Goal: Communication & Community: Answer question/provide support

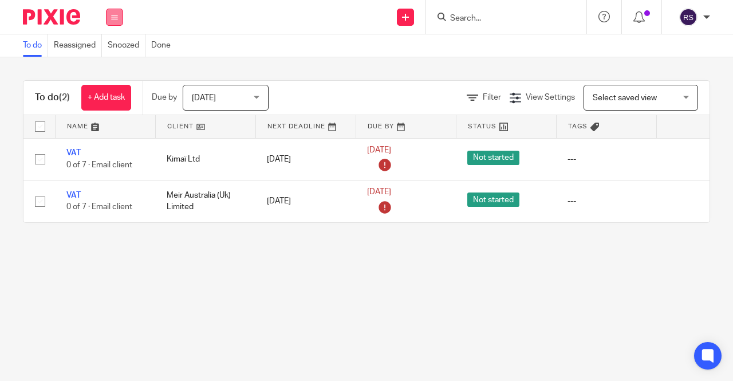
click at [111, 13] on button at bounding box center [114, 17] width 17 height 17
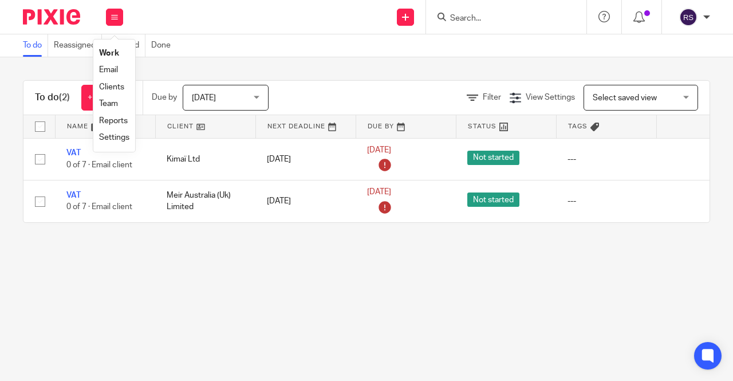
click at [116, 87] on link "Clients" at bounding box center [111, 87] width 25 height 8
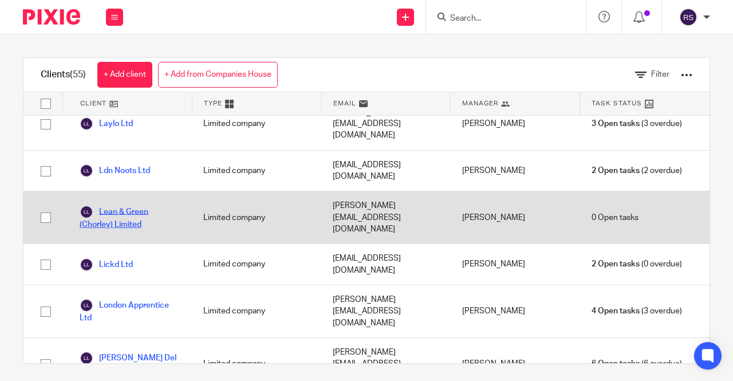
scroll to position [1202, 0]
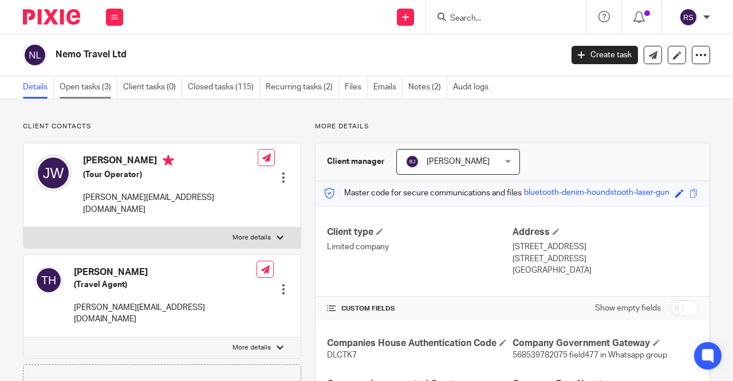
click at [91, 88] on link "Open tasks (3)" at bounding box center [89, 87] width 58 height 22
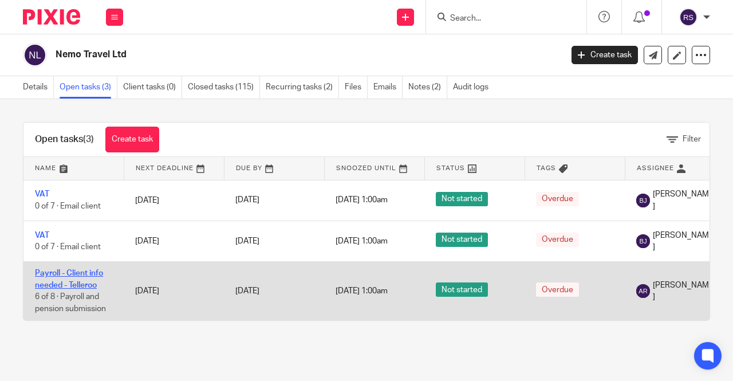
click at [65, 276] on link "Payroll - Client info needed - Telleroo" at bounding box center [69, 278] width 68 height 19
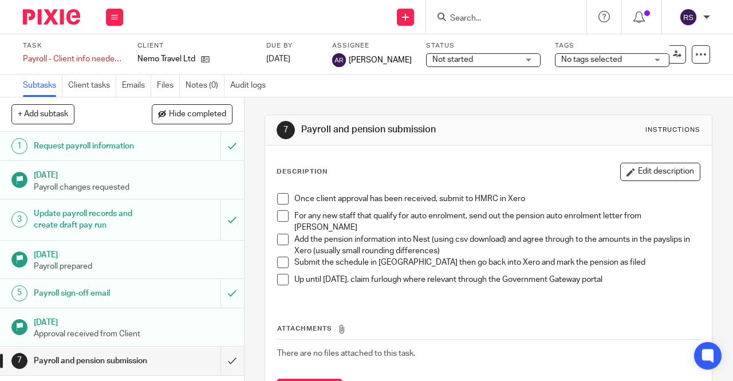
click at [39, 88] on link "Subtasks" at bounding box center [42, 85] width 39 height 22
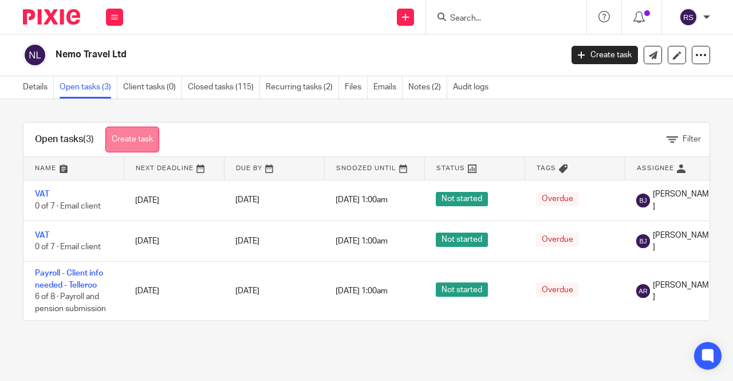
click at [128, 141] on link "Create task" at bounding box center [132, 140] width 54 height 26
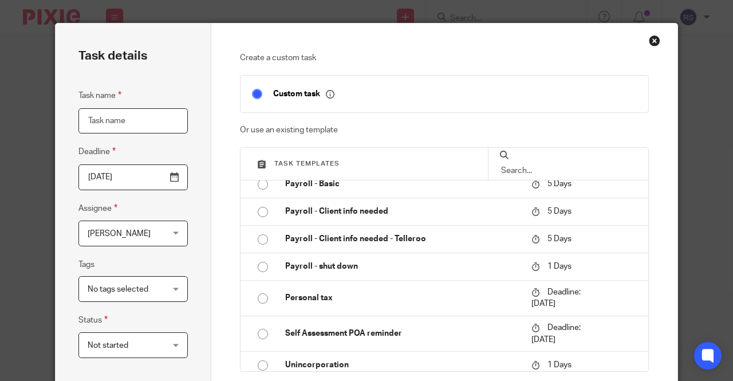
scroll to position [286, 0]
click at [421, 234] on p "Payroll - Client info needed - Telleroo" at bounding box center [402, 237] width 235 height 11
type input "2025-08-23"
type input "Payroll - Client info needed - Telleroo"
checkbox input "false"
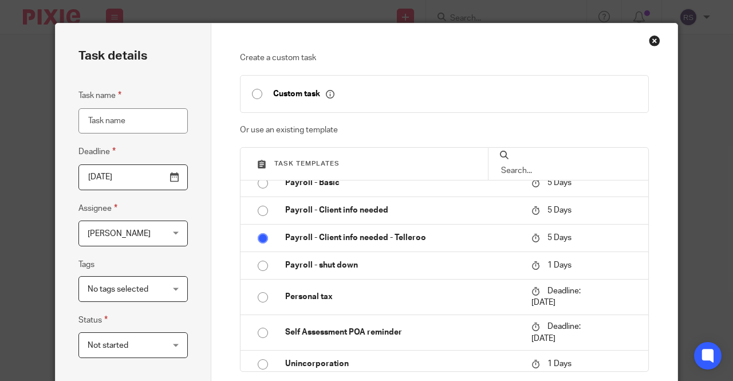
radio input "true"
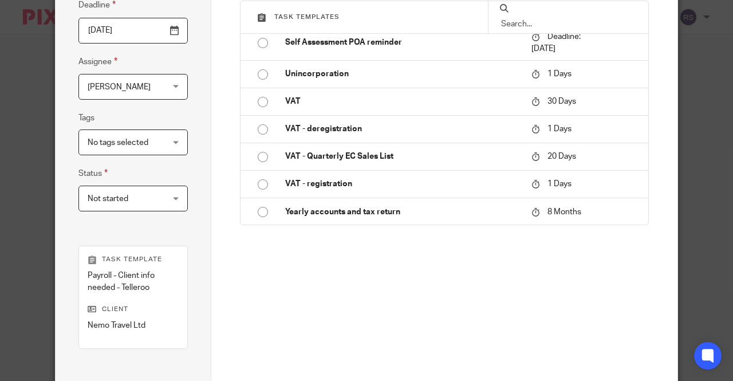
scroll to position [229, 0]
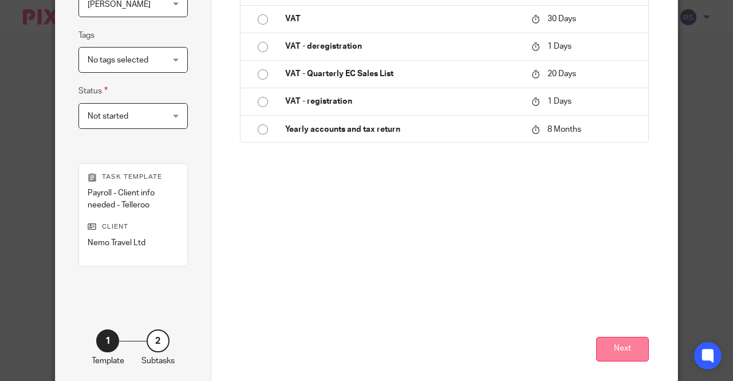
click at [627, 354] on button "Next" at bounding box center [622, 349] width 53 height 25
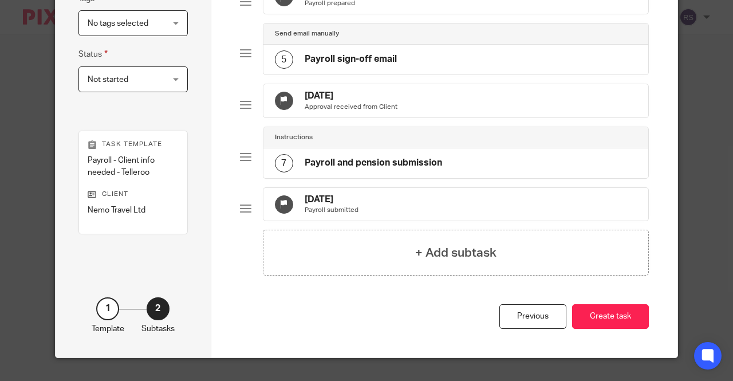
scroll to position [286, 0]
click at [606, 329] on button "Create task" at bounding box center [610, 316] width 77 height 25
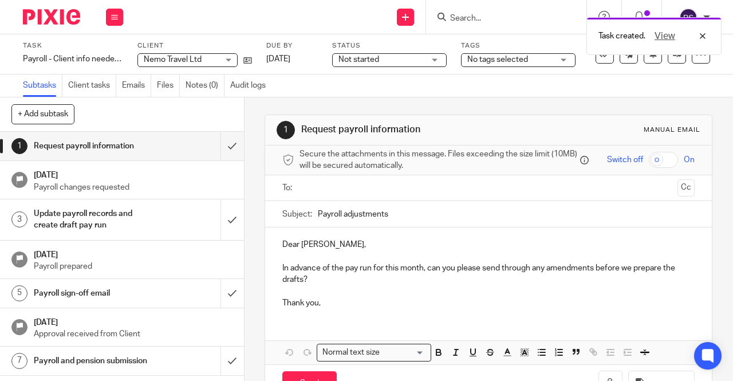
click at [121, 290] on h1 "Payroll sign-off email" at bounding box center [92, 293] width 117 height 17
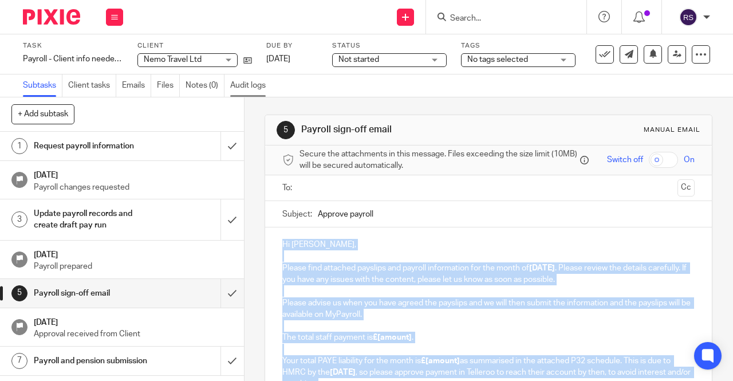
drag, startPoint x: 316, startPoint y: 267, endPoint x: 260, endPoint y: 86, distance: 188.8
click at [260, 86] on main "Task Payroll - Client info needed - Telleroo Save Payroll - Client info needed …" at bounding box center [366, 190] width 733 height 381
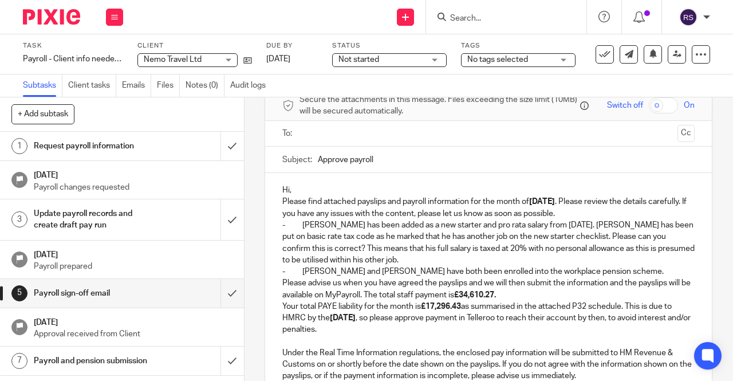
scroll to position [26, 0]
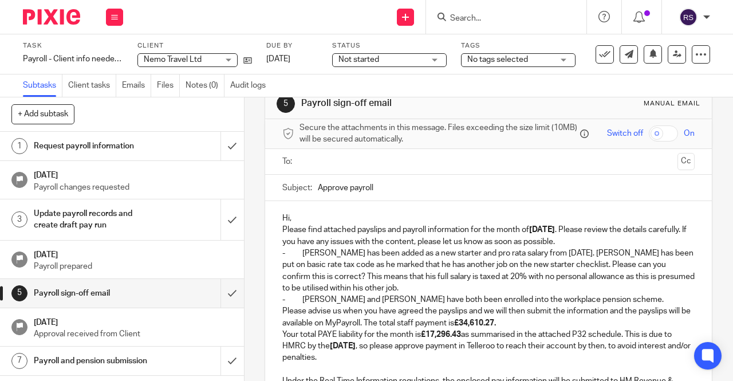
click at [299, 222] on p "Hi," at bounding box center [488, 217] width 412 height 11
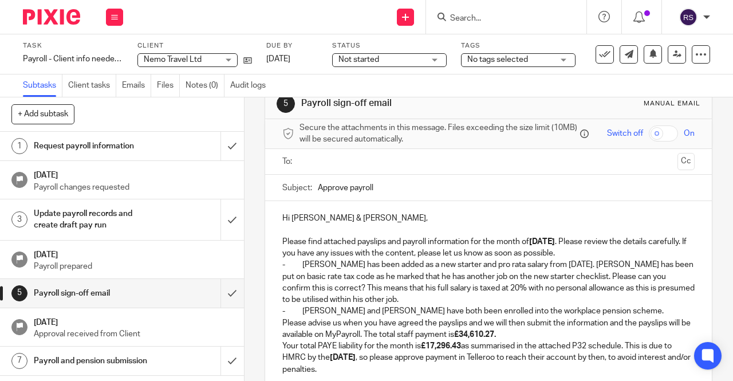
click at [604, 256] on p "Please find attached payslips and payroll information for the month of August 2…" at bounding box center [488, 247] width 412 height 23
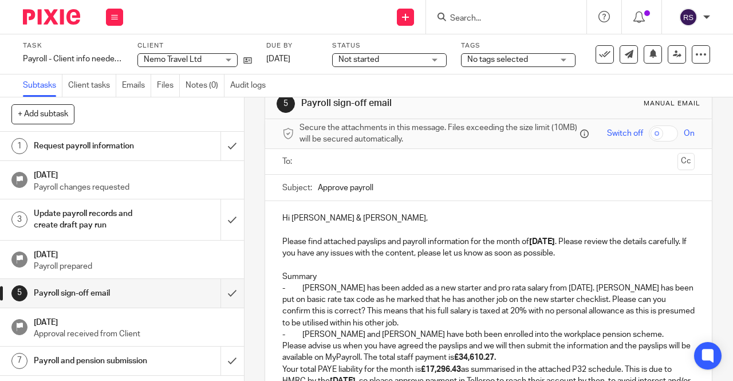
click at [300, 289] on p "- Josh Tough has been added as a new starter and pro rata salary from 6th Augus…" at bounding box center [488, 305] width 412 height 46
click at [301, 336] on p "- Serena and Josh have both been enrolled into the workplace pension scheme." at bounding box center [488, 334] width 412 height 11
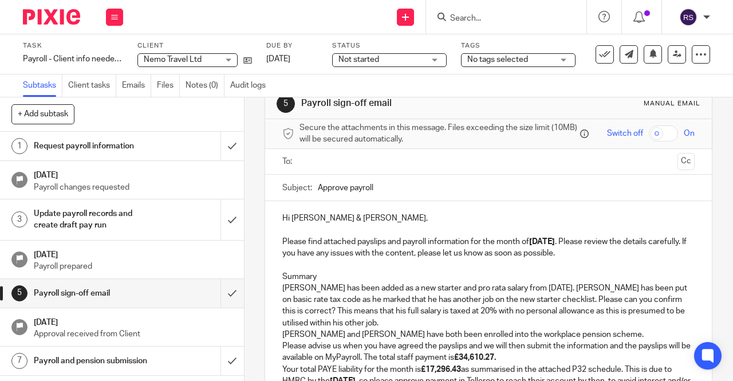
click at [575, 337] on p "Serena and Josh have both been enrolled into the workplace pension scheme." at bounding box center [488, 334] width 412 height 11
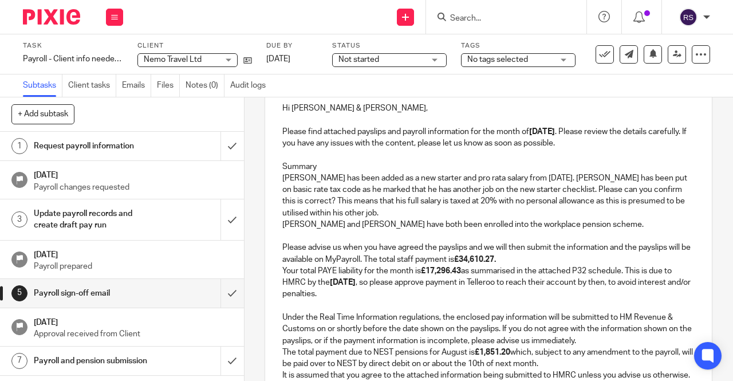
scroll to position [141, 0]
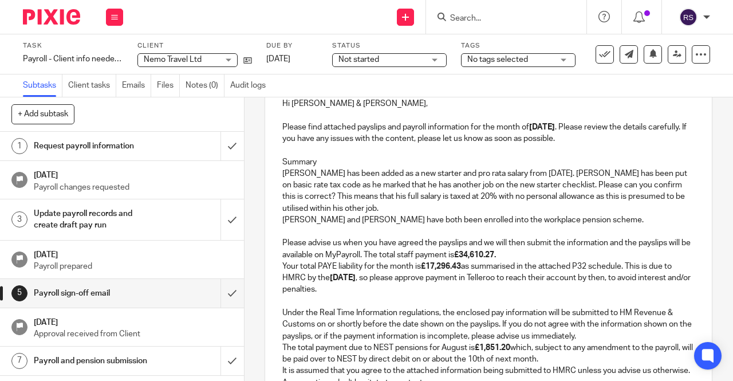
click at [387, 255] on p "Please advise us when you have agreed the payslips and we will then submit the …" at bounding box center [488, 248] width 412 height 23
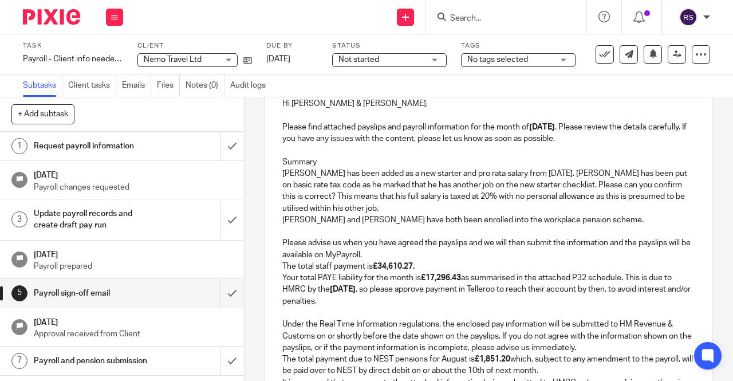
click at [432, 266] on p "The total staff payment is £34,610.27." at bounding box center [488, 265] width 412 height 11
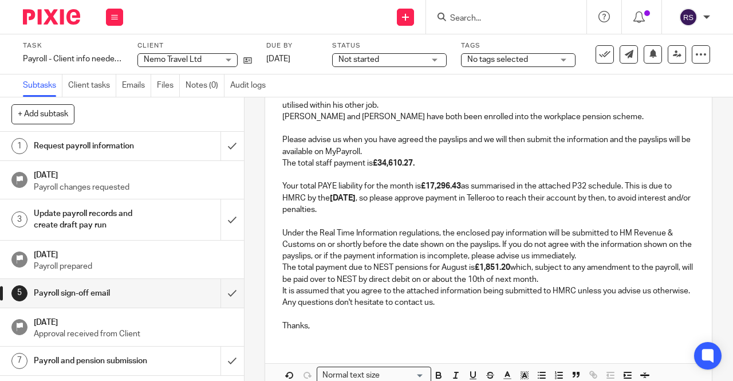
scroll to position [255, 0]
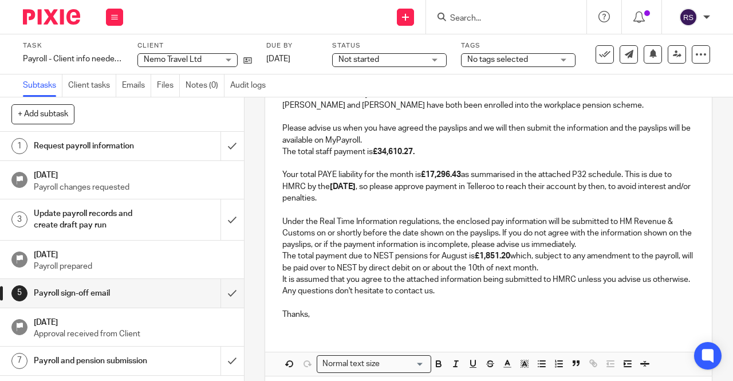
click at [588, 271] on p "The total payment due to NEST pensions for August is £1,851.20 which, subject t…" at bounding box center [488, 261] width 412 height 23
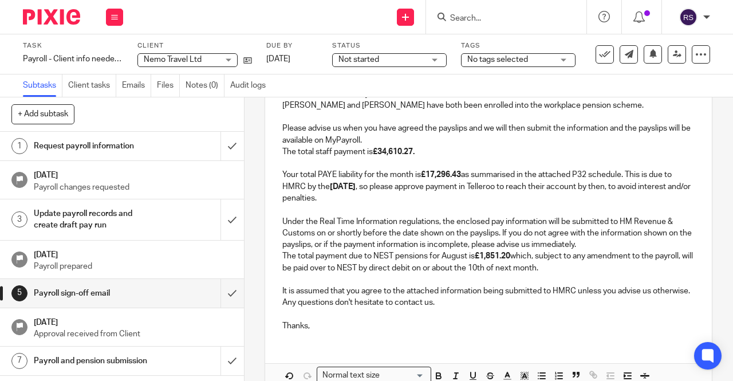
click at [612, 243] on p "Under the Real Time Information regulations, the enclosed pay information will …" at bounding box center [488, 233] width 412 height 35
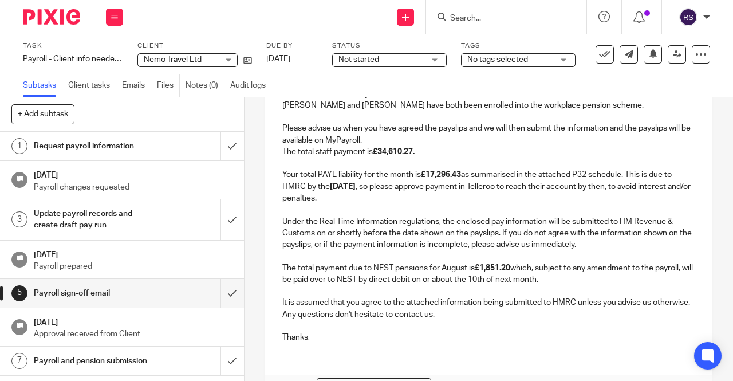
click at [376, 308] on p "It is assumed that you agree to the attached information being submitted to HMR…" at bounding box center [488, 302] width 412 height 11
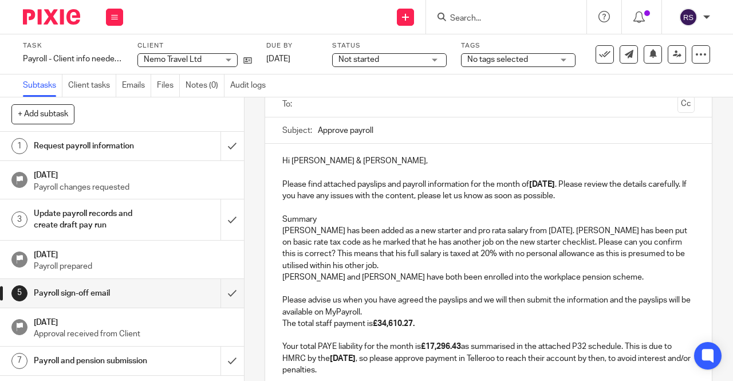
scroll to position [26, 0]
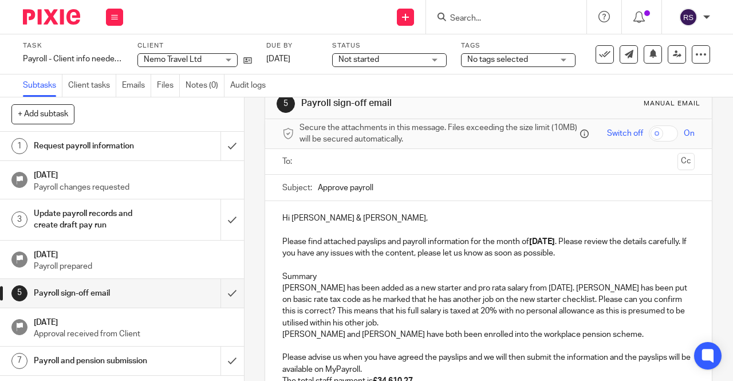
click at [390, 189] on input "Approve payroll" at bounding box center [506, 188] width 377 height 26
click at [349, 192] on input "Approve payroll" at bounding box center [506, 188] width 377 height 26
click at [381, 192] on input "Approve Payroll" at bounding box center [506, 188] width 377 height 26
type input "Approve Payroll - August 2025"
click at [397, 217] on p "Hi Tom & James," at bounding box center [488, 217] width 412 height 11
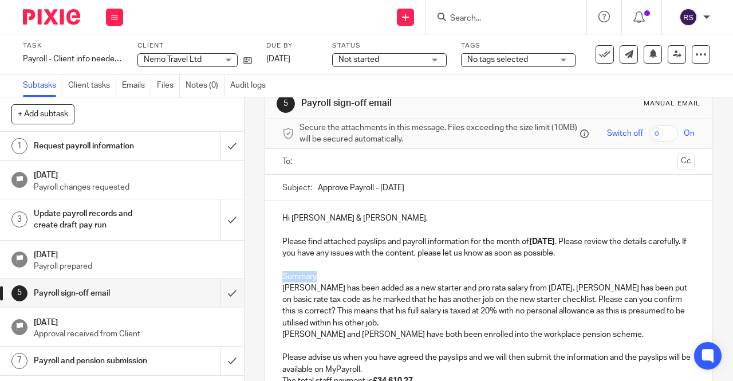
drag, startPoint x: 315, startPoint y: 276, endPoint x: 276, endPoint y: 276, distance: 38.9
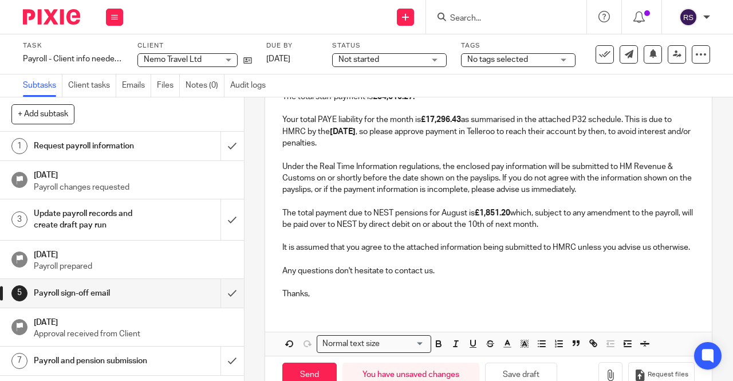
scroll to position [313, 0]
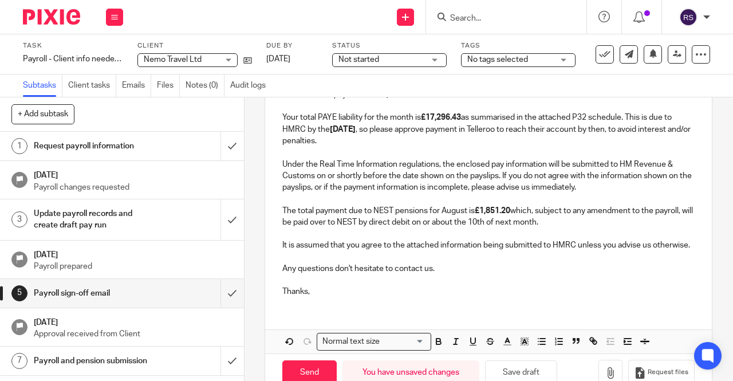
click at [471, 346] on icon "button" at bounding box center [473, 341] width 10 height 10
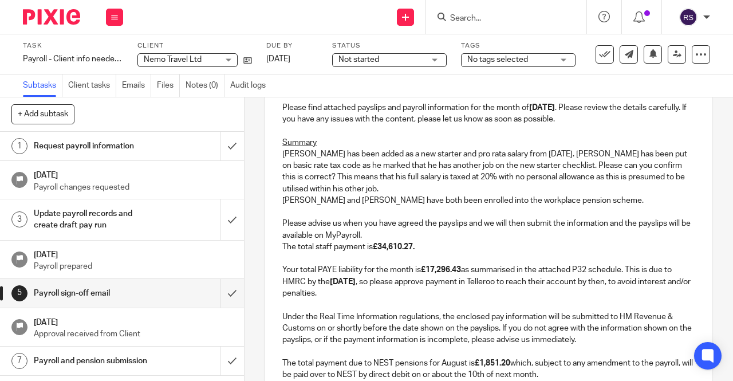
scroll to position [144, 0]
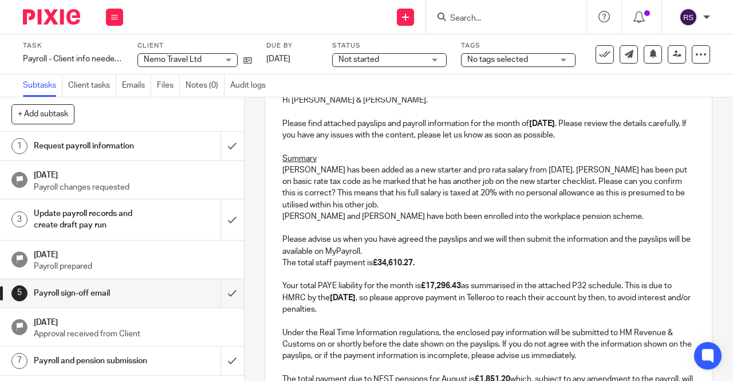
click at [383, 209] on p "Josh Tough has been added as a new starter and pro rata salary from 6th August.…" at bounding box center [488, 187] width 412 height 46
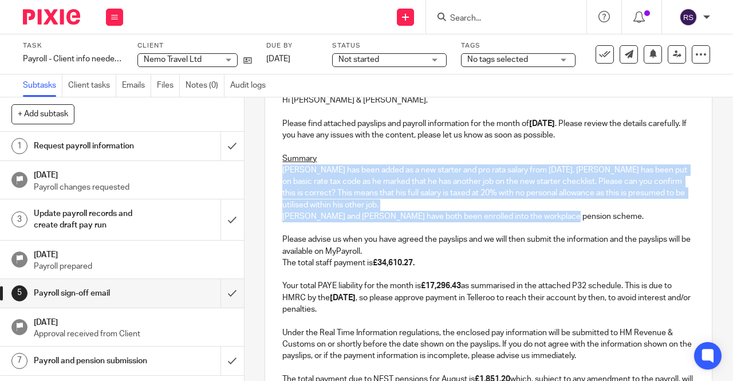
drag, startPoint x: 451, startPoint y: 206, endPoint x: 280, endPoint y: 175, distance: 173.4
click at [280, 175] on div "Hi Tom & James, Please find attached payslips and payroll information for the m…" at bounding box center [488, 279] width 447 height 392
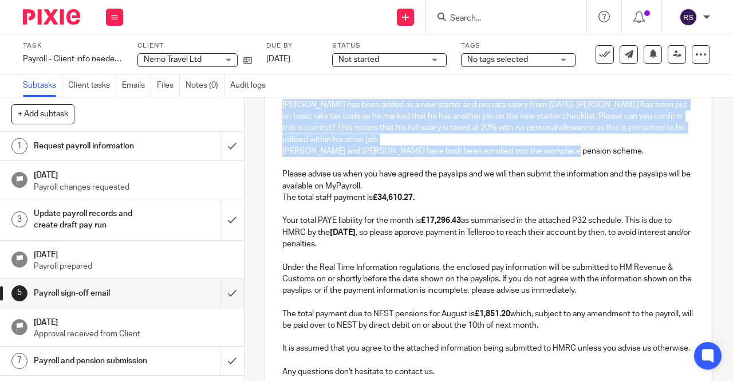
scroll to position [316, 0]
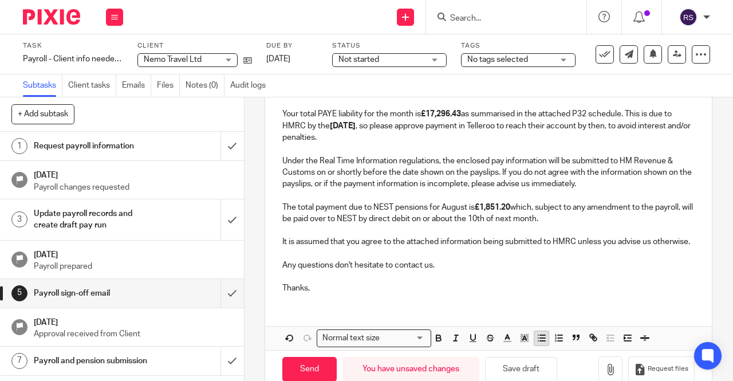
click at [540, 341] on line "button" at bounding box center [542, 341] width 5 height 0
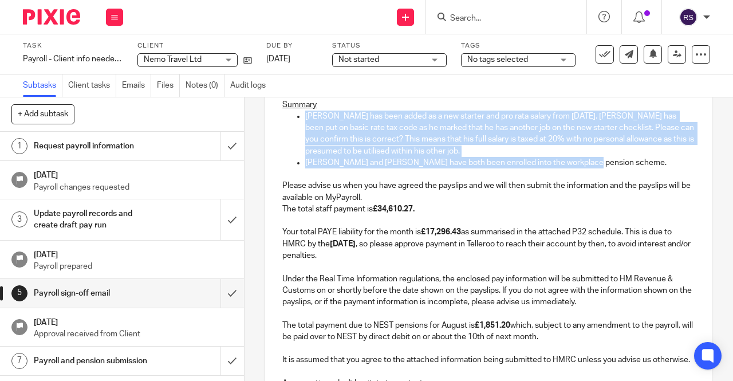
scroll to position [156, 0]
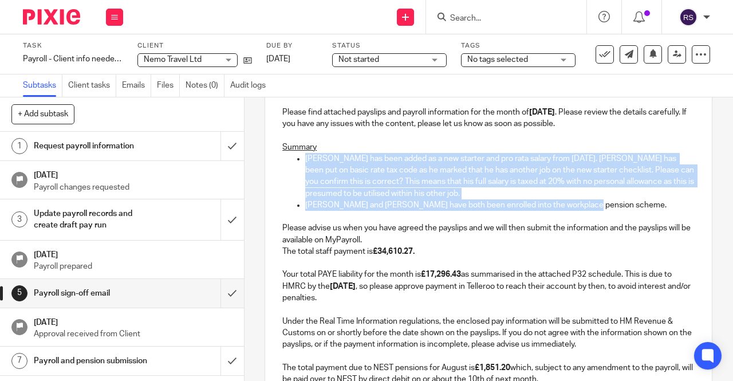
click at [488, 194] on p "Josh Tough has been added as a new starter and pro rata salary from 6th August.…" at bounding box center [499, 176] width 389 height 46
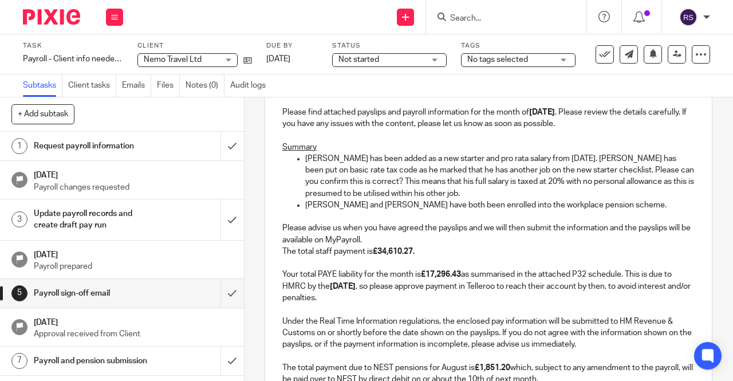
click at [682, 161] on div "Hi Tom & James, Please find attached payslips and payroll information for the m…" at bounding box center [488, 268] width 447 height 392
click at [674, 160] on p "Josh Tough has been added as a new starter and pro rata salary from 6th August.…" at bounding box center [499, 176] width 389 height 46
click at [498, 196] on p "Josh Tough has been added as a new starter and pro rata salary from 6th August.…" at bounding box center [499, 176] width 389 height 46
click at [428, 240] on p "Please advise us when you have agreed the payslips and we will then submit the …" at bounding box center [488, 233] width 412 height 23
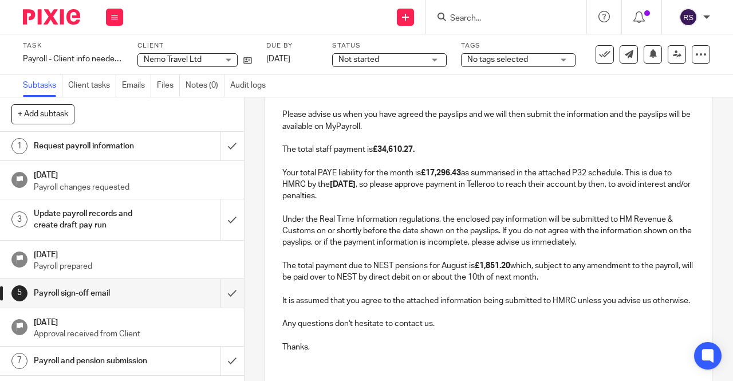
scroll to position [270, 0]
click at [450, 199] on p "Your total PAYE liability for the month is £17,296.43 as summarised in the atta…" at bounding box center [488, 183] width 412 height 35
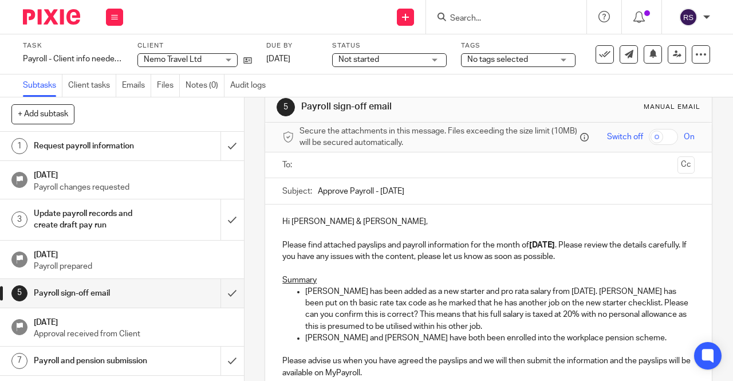
scroll to position [22, 0]
click at [330, 283] on p "Summary" at bounding box center [488, 280] width 412 height 11
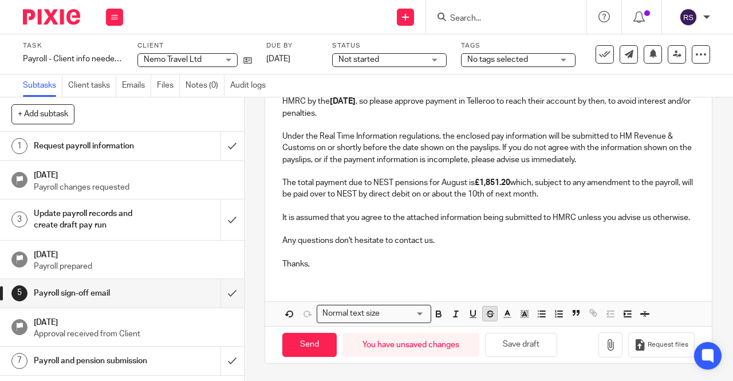
scroll to position [377, 0]
click at [604, 347] on icon "button" at bounding box center [609, 344] width 11 height 11
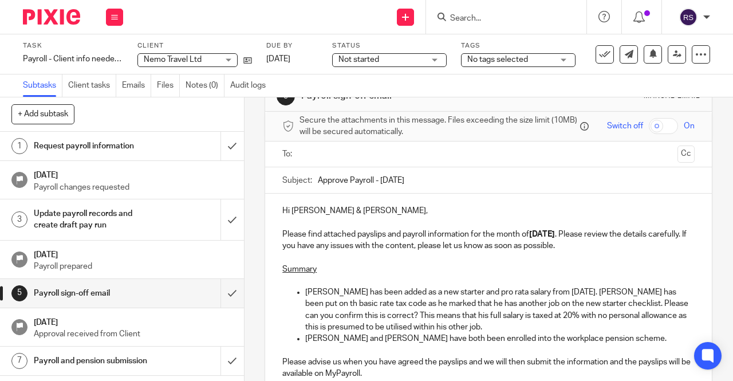
scroll to position [0, 0]
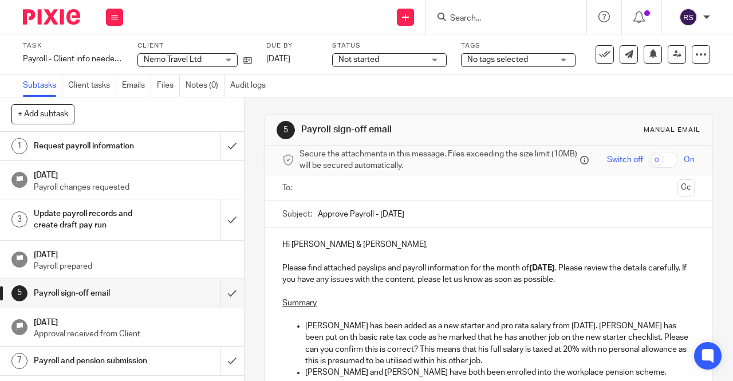
click at [341, 192] on input "text" at bounding box center [487, 187] width 369 height 13
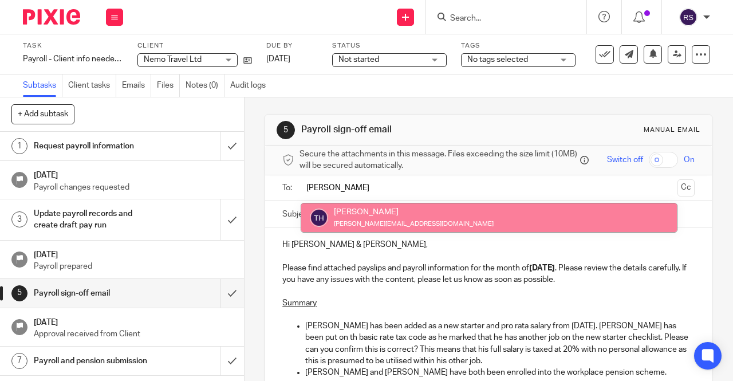
type input "tom"
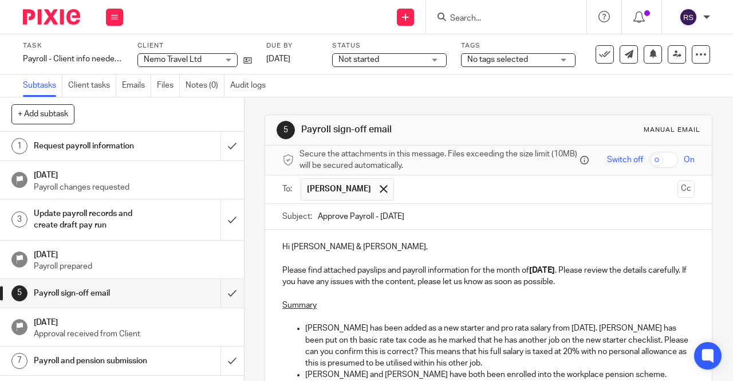
click at [417, 197] on input "text" at bounding box center [537, 189] width 274 height 22
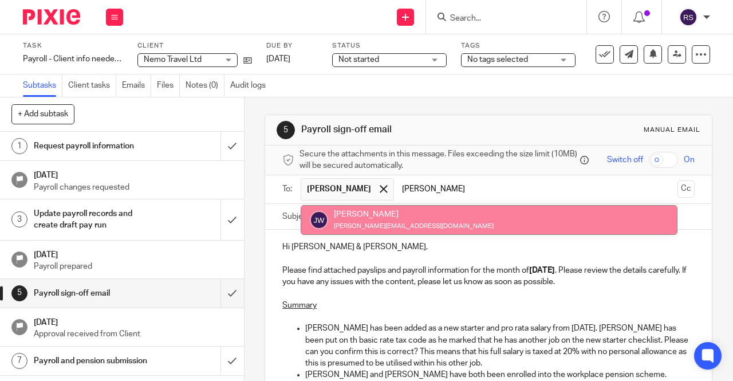
type input "james"
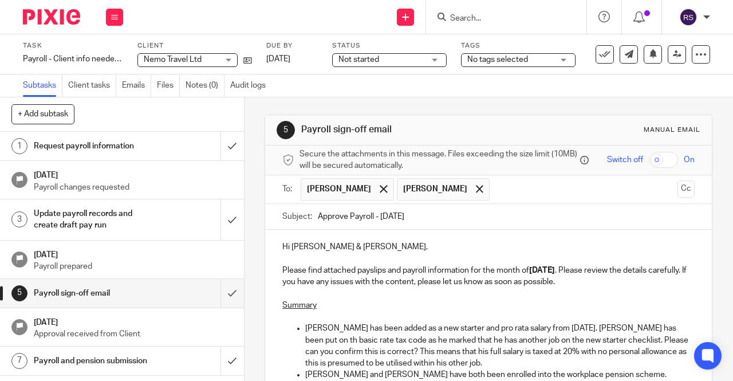
click at [677, 194] on button "Cc" at bounding box center [685, 188] width 17 height 17
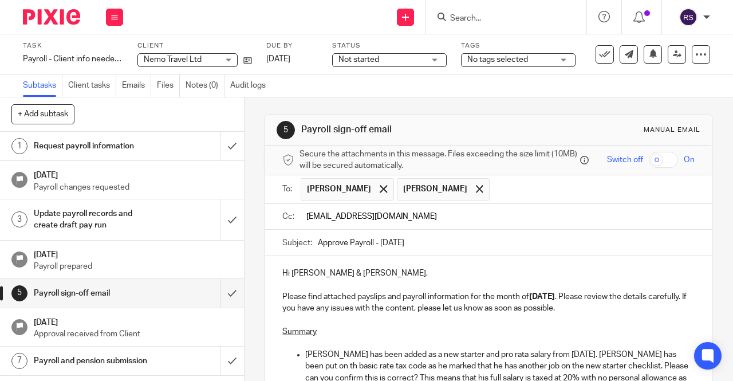
type input "teamabacai@abacai.co.uk"
click at [664, 155] on input "checkbox" at bounding box center [663, 160] width 29 height 16
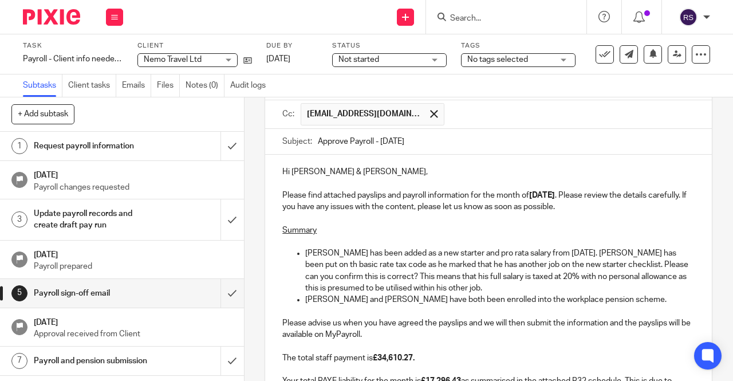
scroll to position [114, 0]
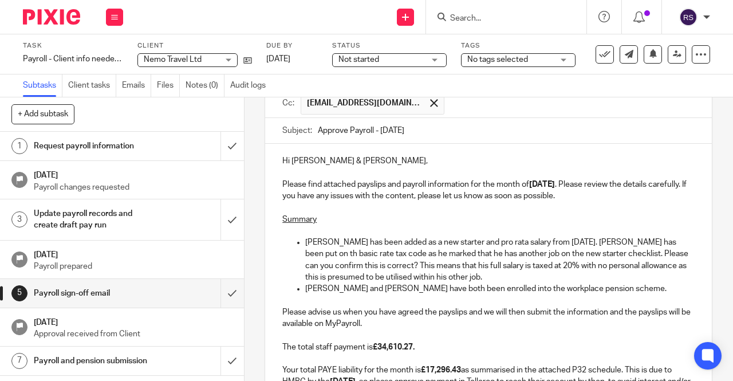
click at [308, 259] on p "Josh Tough has been added as a new starter and pro rata salary from 6th August.…" at bounding box center [499, 259] width 389 height 46
click at [493, 276] on p "Josh Tough has been added as a new starter and pro rata salary from 6th August.…" at bounding box center [499, 259] width 389 height 46
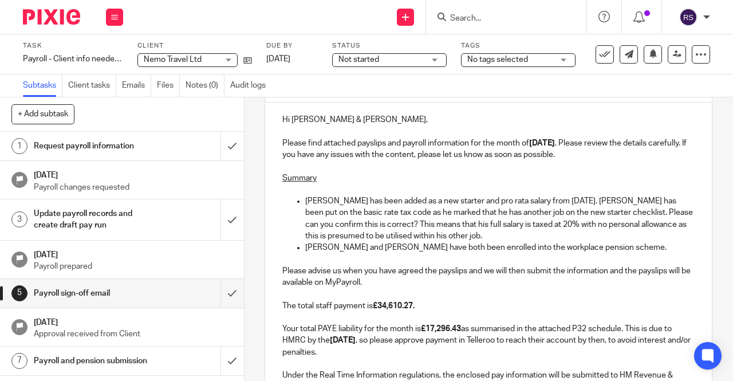
scroll to position [172, 0]
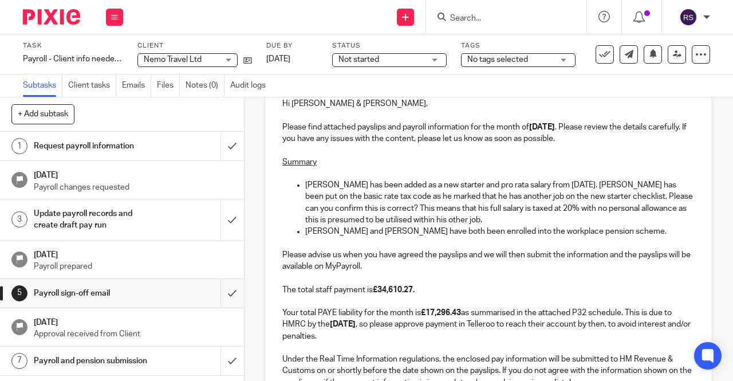
drag, startPoint x: 392, startPoint y: 267, endPoint x: 666, endPoint y: 259, distance: 274.9
click at [666, 259] on p "Please advise us when you have agreed the payslips and we will then submit the …" at bounding box center [488, 260] width 412 height 23
click at [545, 272] on p "Please advise us when you have agreed the payslips and we will then submit the …" at bounding box center [488, 260] width 412 height 23
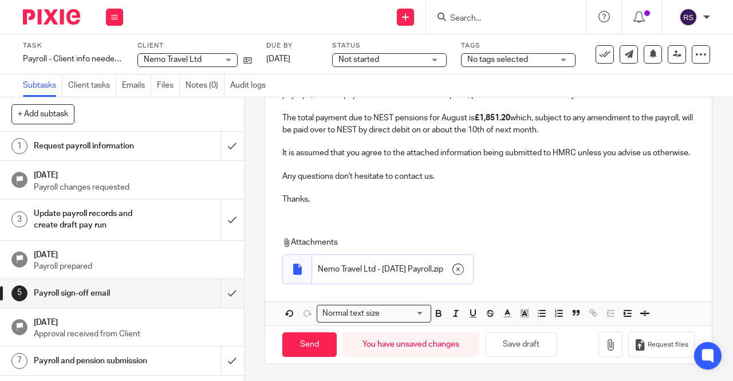
scroll to position [472, 0]
click at [314, 343] on input "Send" at bounding box center [309, 344] width 54 height 25
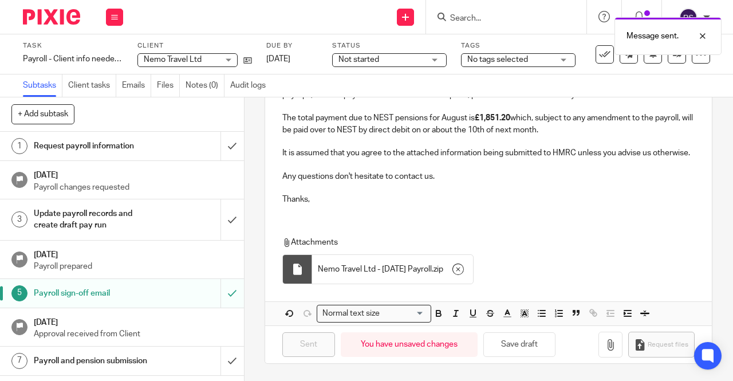
checkbox input "false"
type input "Sent"
click at [247, 59] on icon at bounding box center [247, 60] width 9 height 9
click at [115, 17] on icon at bounding box center [114, 17] width 7 height 7
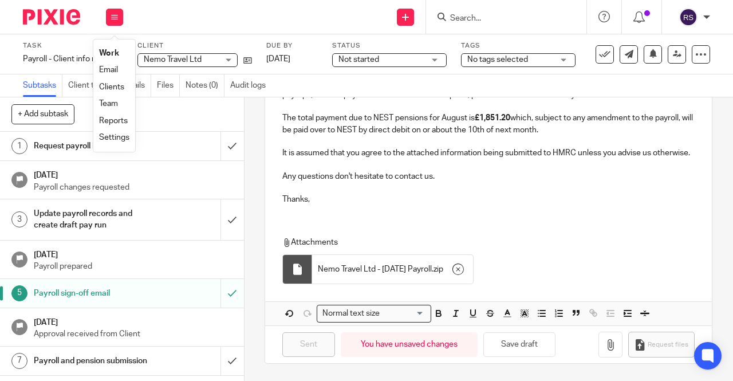
click at [116, 88] on link "Clients" at bounding box center [111, 87] width 25 height 8
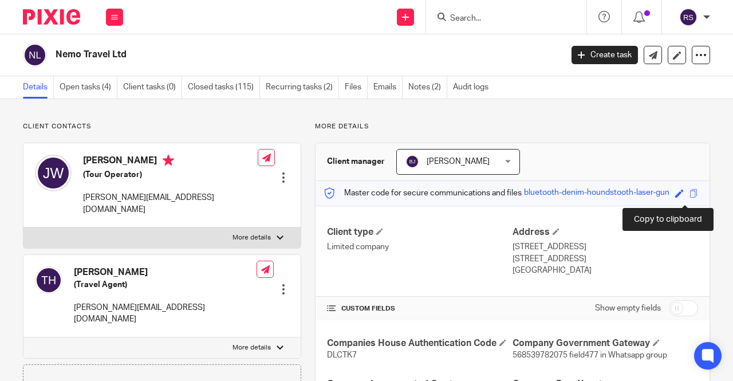
click at [689, 197] on span at bounding box center [693, 193] width 9 height 9
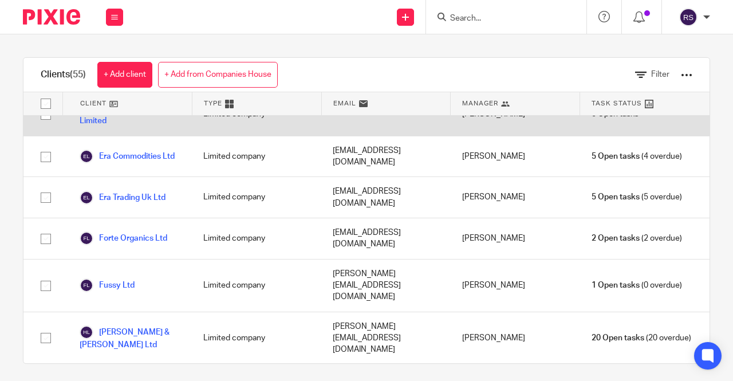
scroll to position [687, 0]
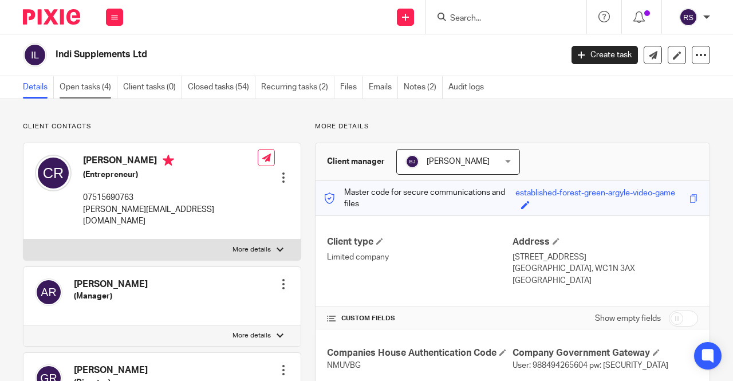
click at [84, 90] on link "Open tasks (4)" at bounding box center [89, 87] width 58 height 22
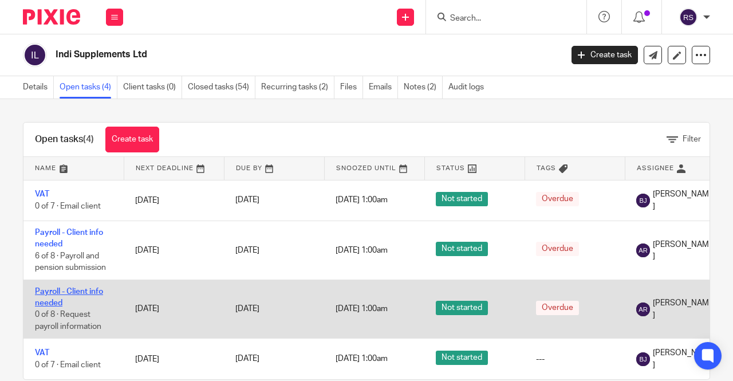
click at [72, 287] on link "Payroll - Client info needed" at bounding box center [69, 296] width 68 height 19
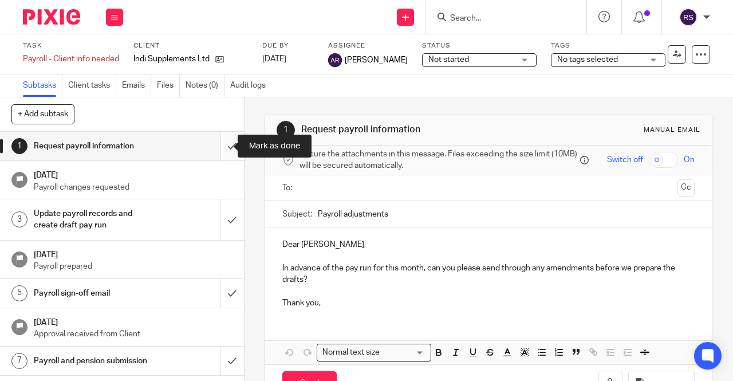
click at [223, 148] on input "submit" at bounding box center [122, 146] width 244 height 29
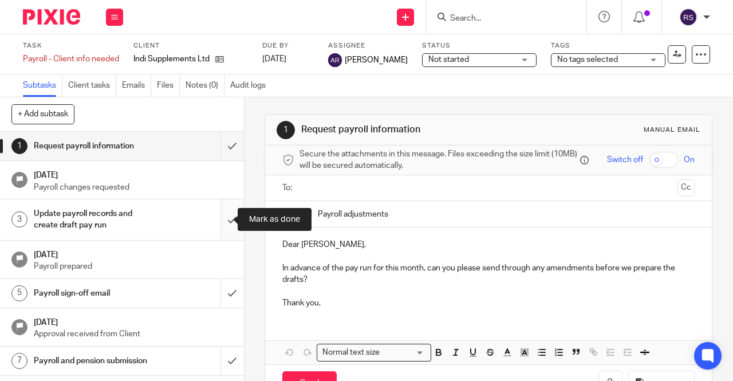
click at [221, 212] on input "submit" at bounding box center [122, 219] width 244 height 41
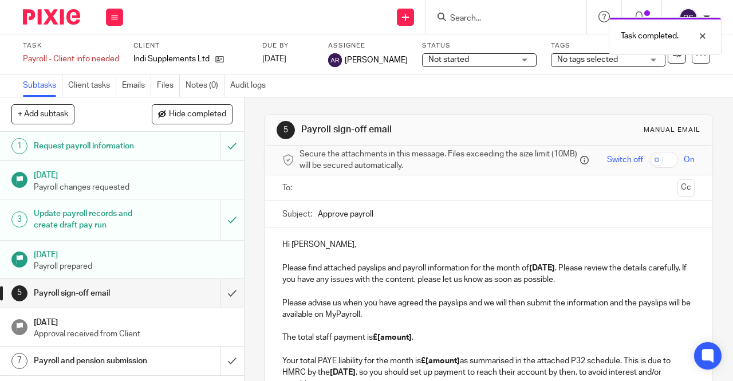
click at [349, 217] on input "Approve payroll" at bounding box center [506, 214] width 377 height 26
click at [394, 219] on input "Approve Payroll" at bounding box center [506, 214] width 377 height 26
type input "Approve Payroll - August 2025"
click at [339, 285] on p "Hi Chris, Please find attached payslips and payroll information for the month o…" at bounding box center [488, 262] width 412 height 46
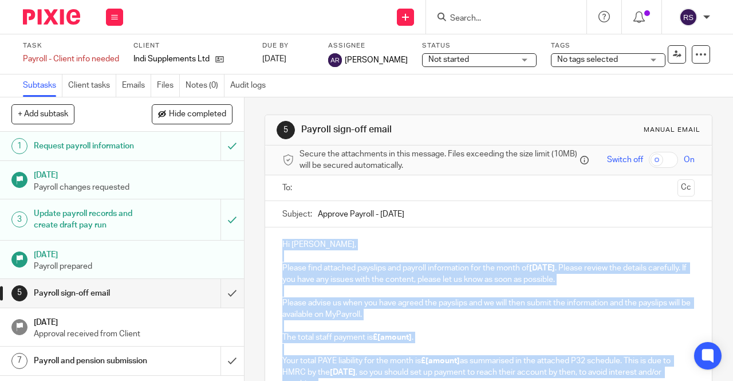
drag, startPoint x: 334, startPoint y: 308, endPoint x: 269, endPoint y: 172, distance: 150.3
click at [269, 172] on form "Secure the attachments in this message. Files exceeding the size limit (10MB) w…" at bounding box center [488, 383] width 447 height 477
paste div
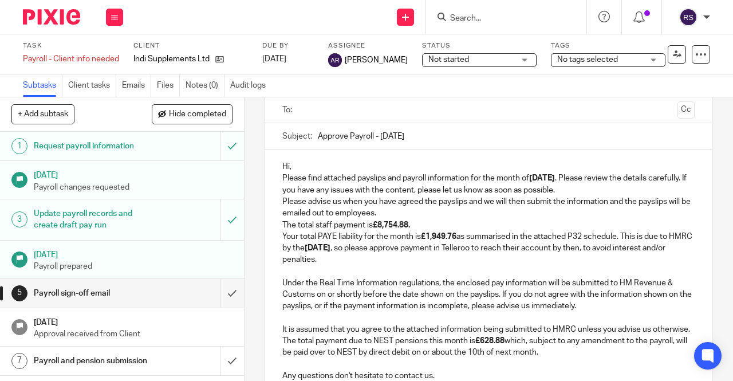
scroll to position [60, 0]
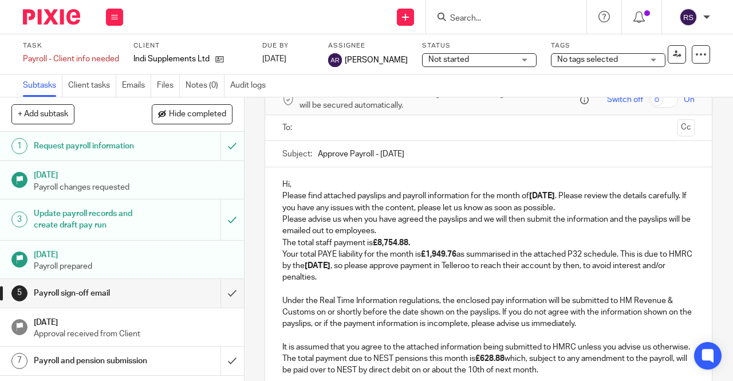
click at [291, 185] on p "Hi," at bounding box center [488, 184] width 412 height 11
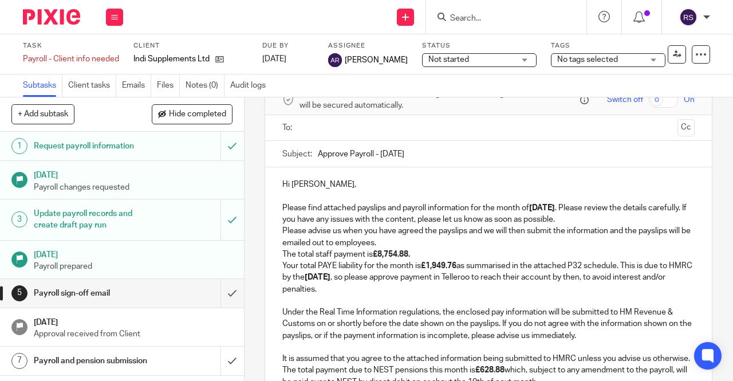
click at [607, 222] on p "Please find attached payslips and payroll information for the month of August 2…" at bounding box center [488, 213] width 412 height 23
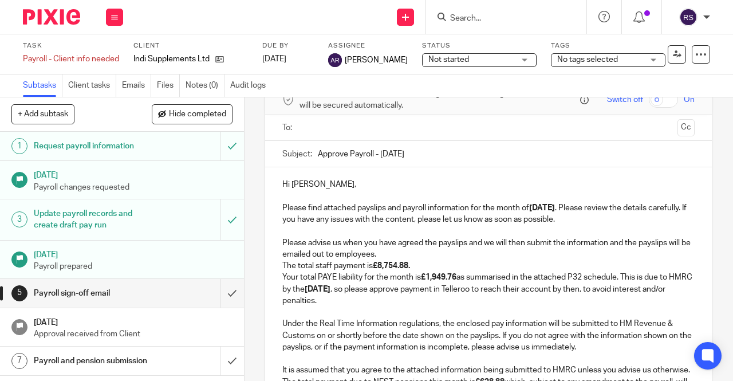
click at [429, 254] on p "Please advise us when you have agreed the payslips and we will then submit the …" at bounding box center [488, 248] width 412 height 23
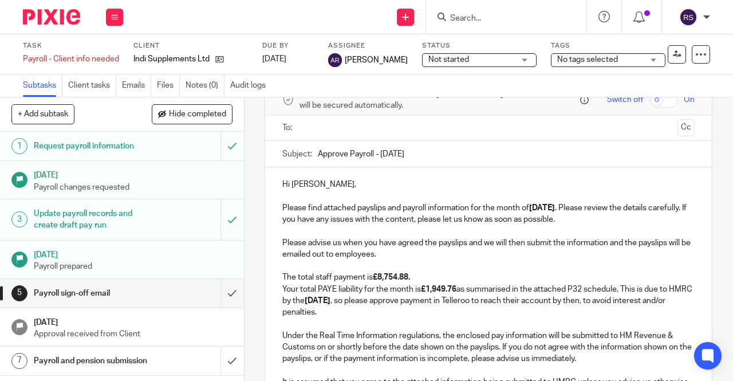
click at [434, 276] on p "The total staff payment is £8,754.88." at bounding box center [488, 276] width 412 height 11
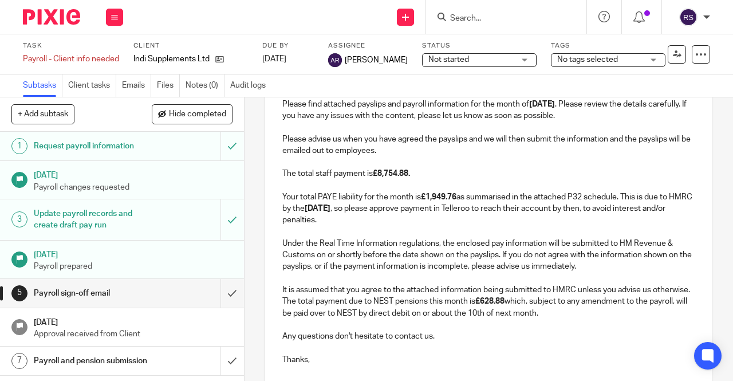
scroll to position [175, 0]
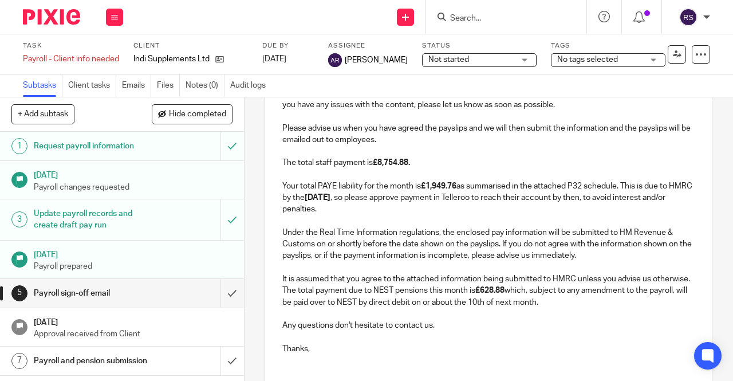
click at [372, 285] on p "It is assumed that you agree to the attached information being submitted to HMR…" at bounding box center [488, 278] width 412 height 11
click at [358, 285] on p "It is assumed that you agree to the attached information being submitted to HMR…" at bounding box center [488, 278] width 412 height 11
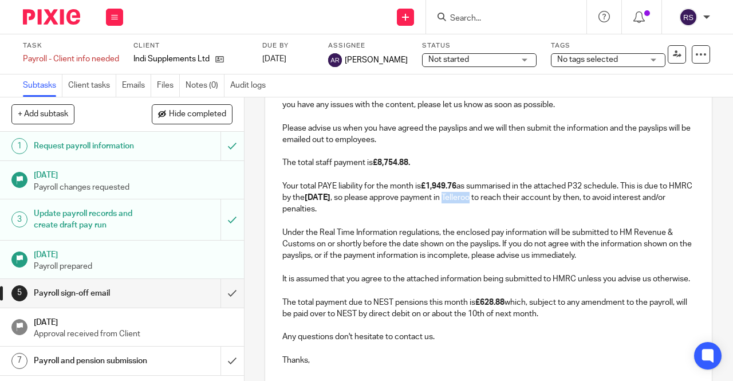
drag, startPoint x: 551, startPoint y: 200, endPoint x: 524, endPoint y: 200, distance: 26.3
click at [524, 200] on p "Your total PAYE liability for the month is £1,949.76 as summarised in the attac…" at bounding box center [488, 197] width 412 height 35
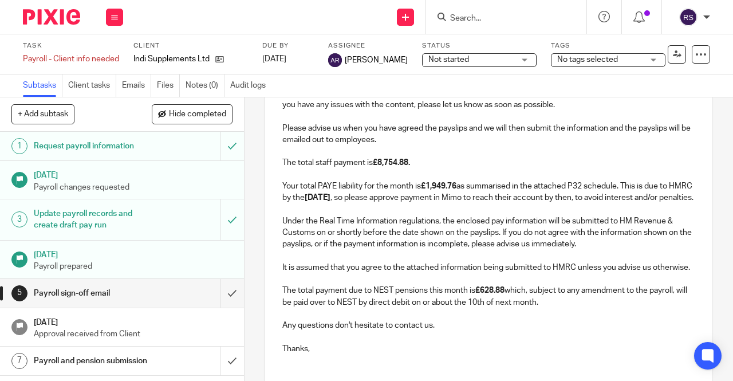
click at [488, 204] on p "Your total PAYE liability for the month is £1,949.76 as summarised in the attac…" at bounding box center [488, 191] width 412 height 23
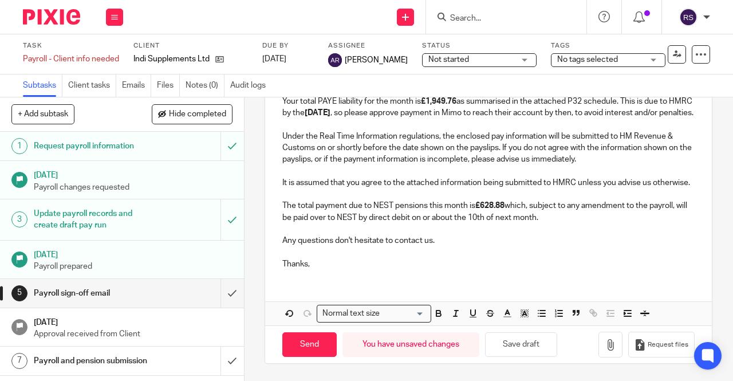
scroll to position [285, 0]
click at [604, 344] on icon "button" at bounding box center [609, 344] width 11 height 11
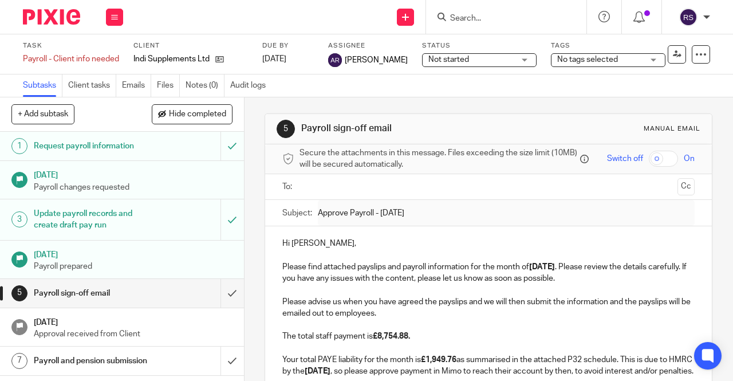
scroll to position [0, 0]
click at [384, 194] on input "text" at bounding box center [487, 187] width 369 height 13
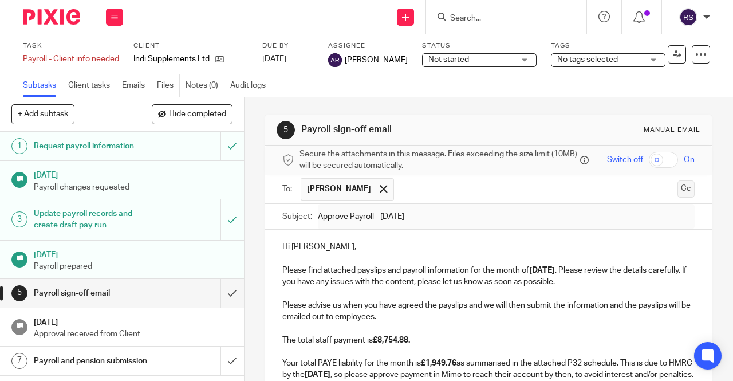
click at [677, 194] on button "Cc" at bounding box center [685, 188] width 17 height 17
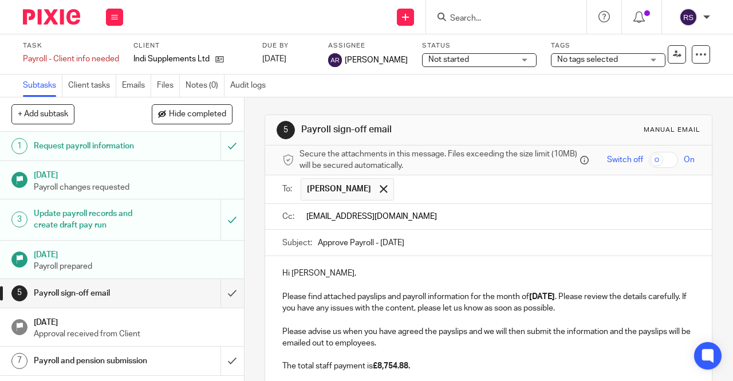
type input "teamabacai@abacai.co.uk"
click at [476, 279] on p "Hi Chris," at bounding box center [488, 272] width 412 height 11
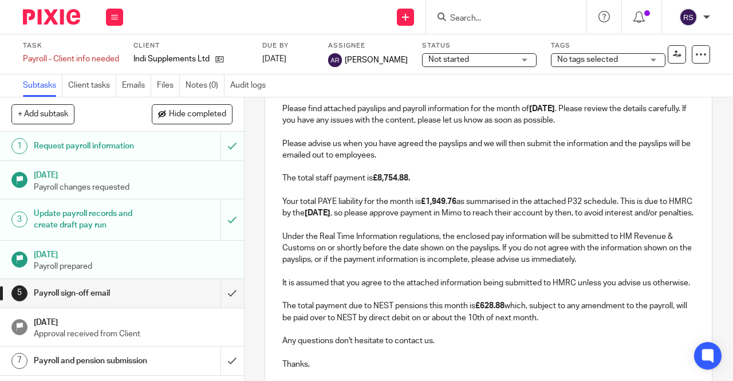
scroll to position [172, 0]
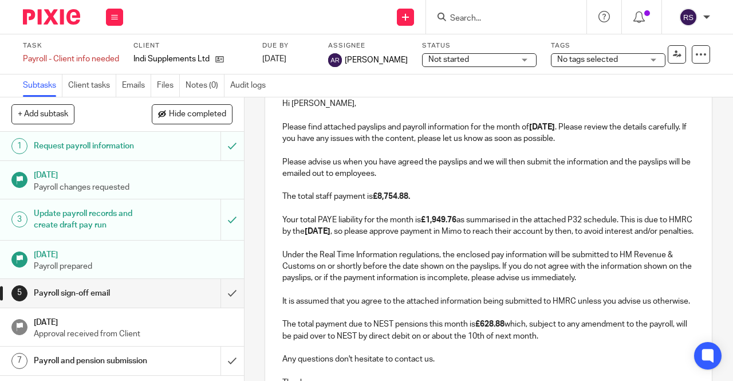
click at [410, 177] on p "Please advise us when you have agreed the payslips and we will then submit the …" at bounding box center [488, 167] width 412 height 23
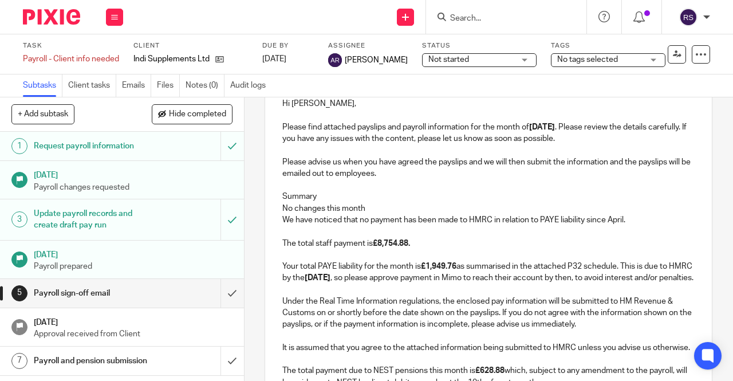
click at [641, 226] on p "We have noticed that no payment has been made to HMRC in relation to PAYE liabi…" at bounding box center [488, 219] width 412 height 11
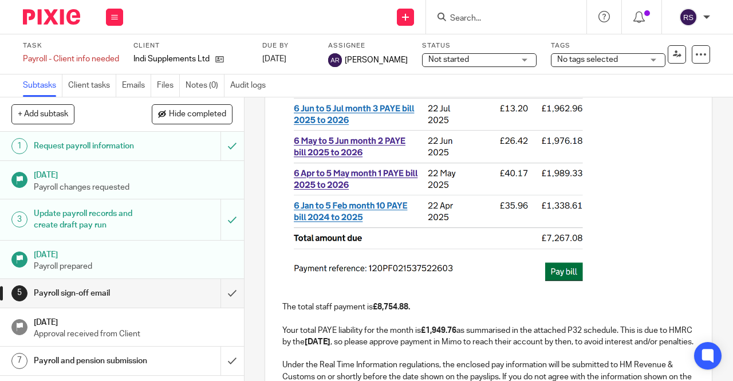
scroll to position [358, 0]
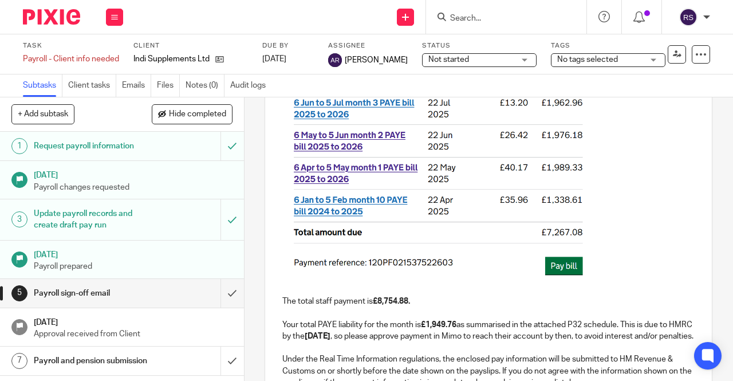
click at [499, 230] on img at bounding box center [436, 166] width 309 height 229
drag, startPoint x: 588, startPoint y: 285, endPoint x: 447, endPoint y: 200, distance: 165.3
click at [447, 200] on span at bounding box center [437, 168] width 311 height 232
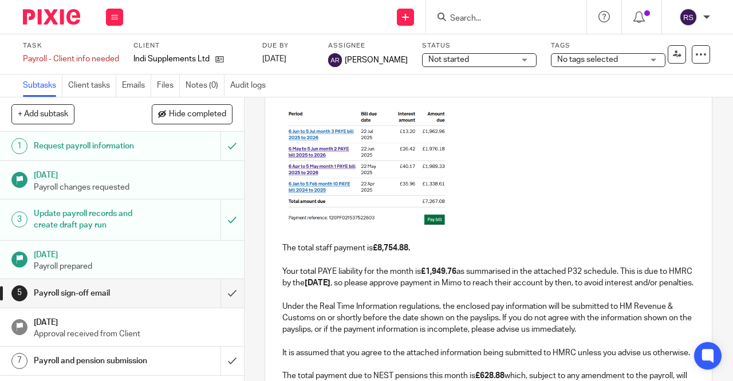
scroll to position [243, 0]
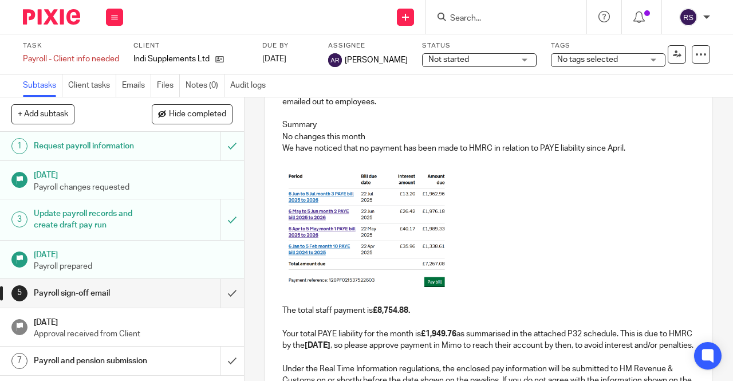
click at [637, 152] on p "We have noticed that no payment has been made to HMRC in relation to PAYE liabi…" at bounding box center [488, 148] width 412 height 11
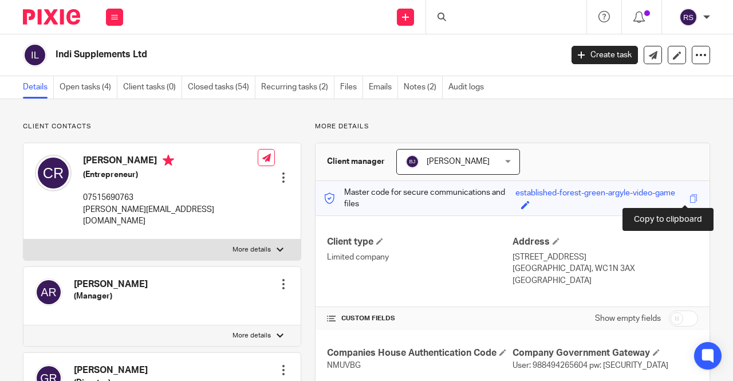
click at [689, 196] on span at bounding box center [693, 198] width 9 height 9
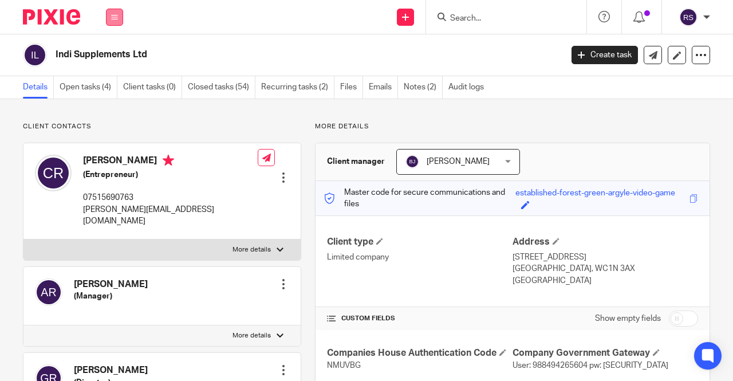
click at [112, 19] on icon at bounding box center [114, 17] width 7 height 7
click at [113, 88] on link "Clients" at bounding box center [112, 87] width 26 height 8
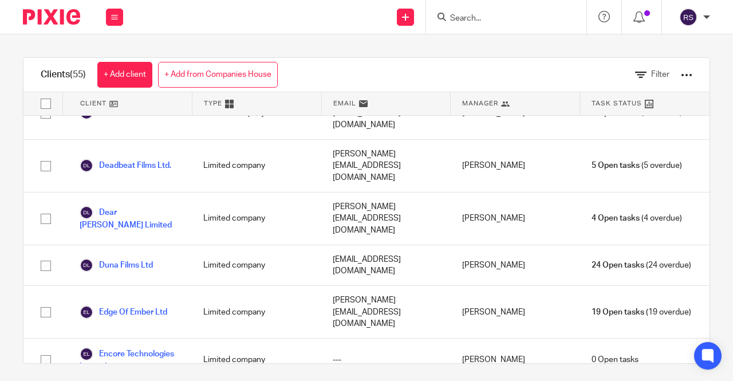
scroll to position [401, 0]
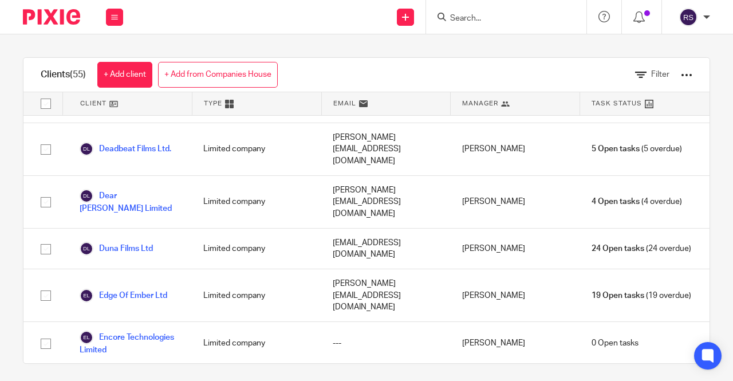
click at [135, 378] on link "Era Commodities Ltd" at bounding box center [127, 385] width 95 height 14
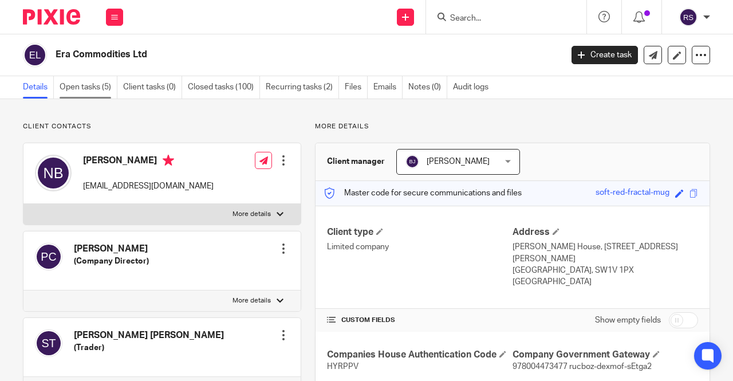
click at [89, 86] on link "Open tasks (5)" at bounding box center [89, 87] width 58 height 22
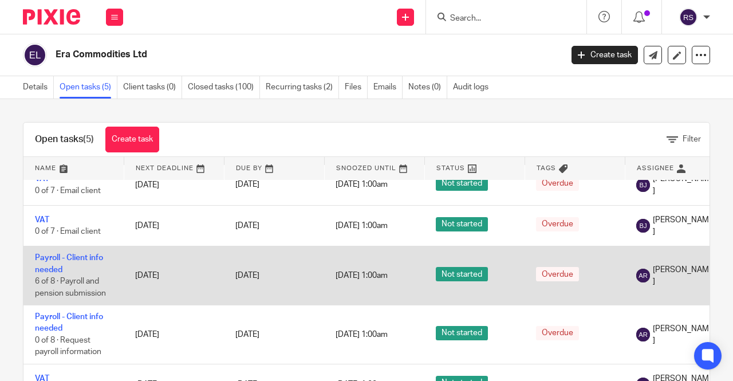
scroll to position [46, 0]
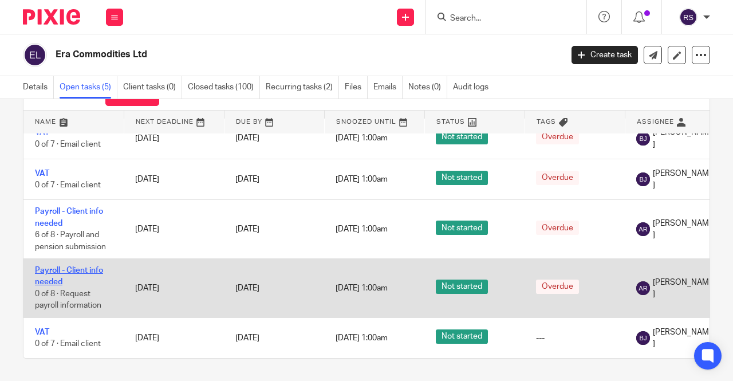
click at [83, 266] on link "Payroll - Client info needed" at bounding box center [69, 275] width 68 height 19
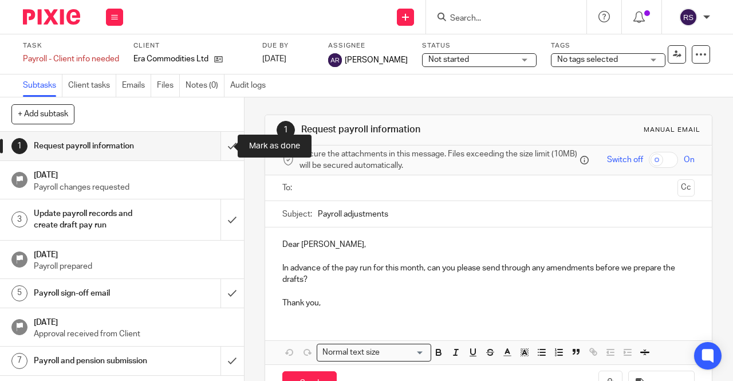
click at [219, 144] on input "submit" at bounding box center [122, 146] width 244 height 29
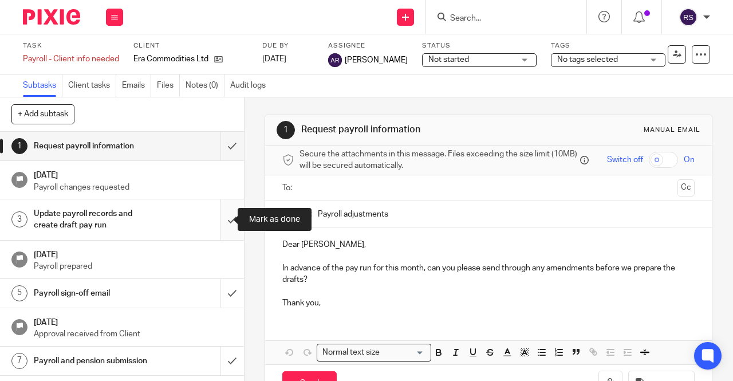
click at [210, 224] on input "submit" at bounding box center [122, 219] width 244 height 41
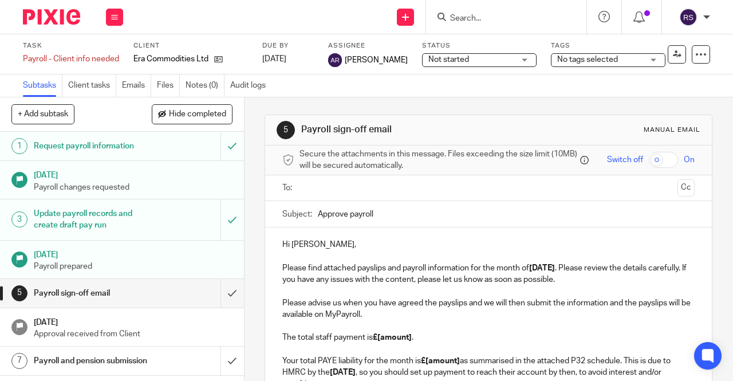
click at [350, 217] on input "Approve payroll" at bounding box center [506, 214] width 377 height 26
click at [378, 215] on input "Approve Payroll" at bounding box center [506, 214] width 377 height 26
type input "Approve Payroll - [DATE]"
click at [474, 335] on p "Please advise us when you have agreed the payslips and we will then submit the …" at bounding box center [488, 343] width 412 height 93
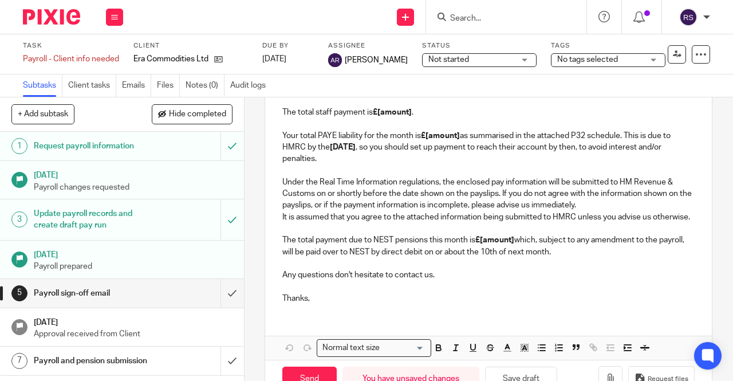
scroll to position [229, 0]
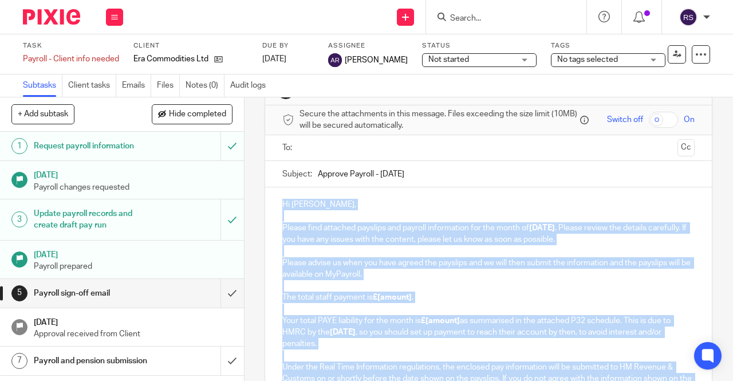
drag, startPoint x: 331, startPoint y: 306, endPoint x: 274, endPoint y: 141, distance: 174.7
click at [274, 141] on form "Secure the attachments in this message. Files exceeding the size limit (10MB) w…" at bounding box center [488, 343] width 447 height 477
paste div
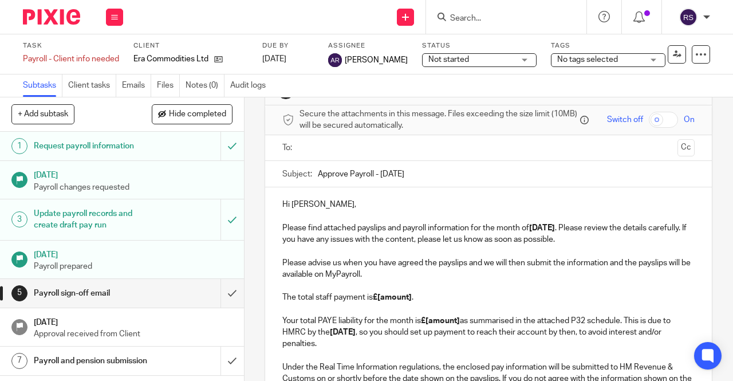
scroll to position [117, 0]
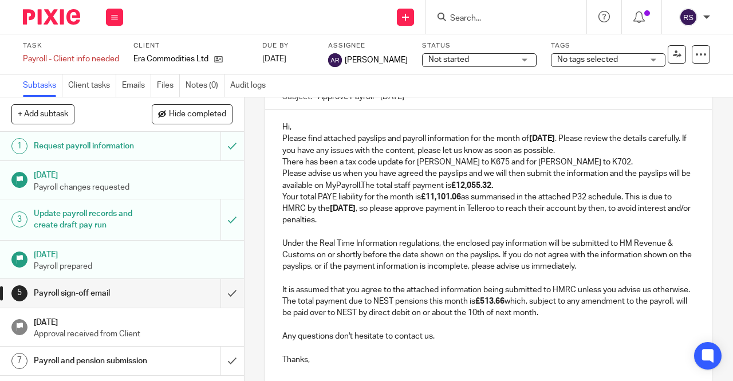
click at [291, 130] on p "Hi," at bounding box center [488, 126] width 412 height 11
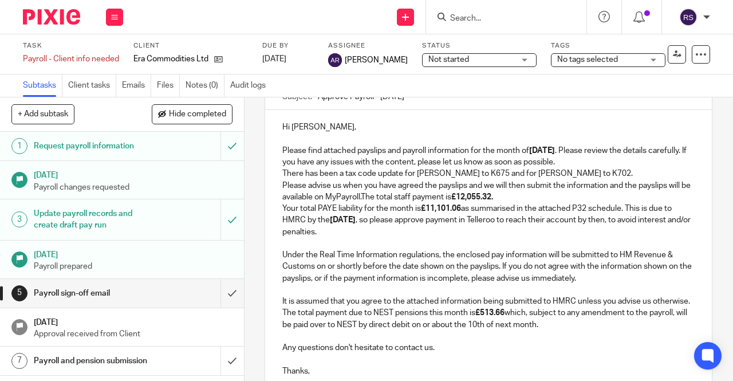
click at [598, 164] on p "Please find attached payslips and payroll information for the month of August 2…" at bounding box center [488, 156] width 412 height 23
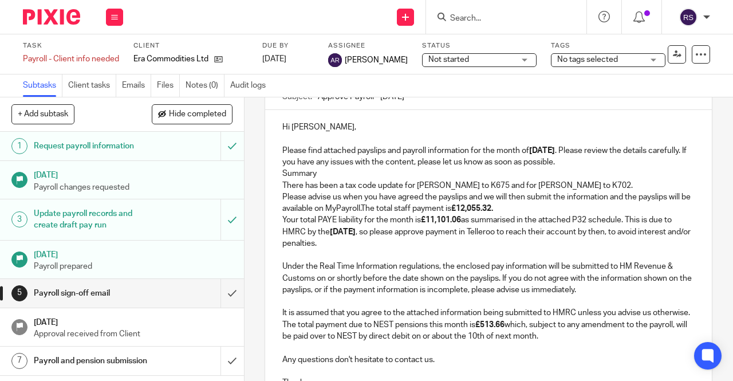
click at [601, 164] on p "Please find attached payslips and payroll information for the month of August 2…" at bounding box center [488, 156] width 412 height 23
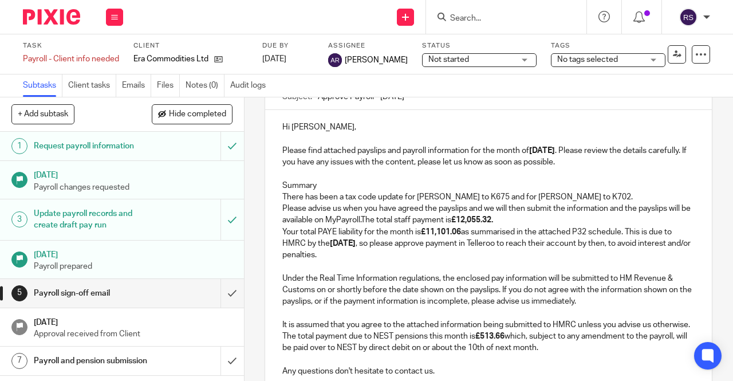
click at [636, 196] on p "There has been a tax code update for Sanjay Tanna to K675 and for Philip Cuthbe…" at bounding box center [488, 196] width 412 height 11
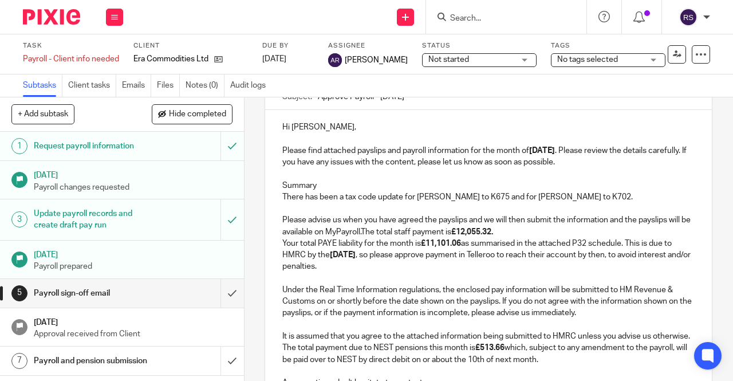
click at [385, 232] on p "Please advise us when you have agreed the payslips and we will then submit the …" at bounding box center [488, 225] width 412 height 23
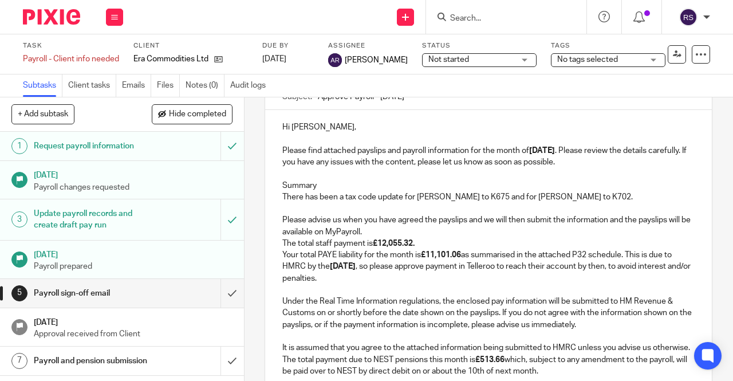
click at [472, 246] on p "The total staff payment is £12,055.32." at bounding box center [488, 243] width 412 height 11
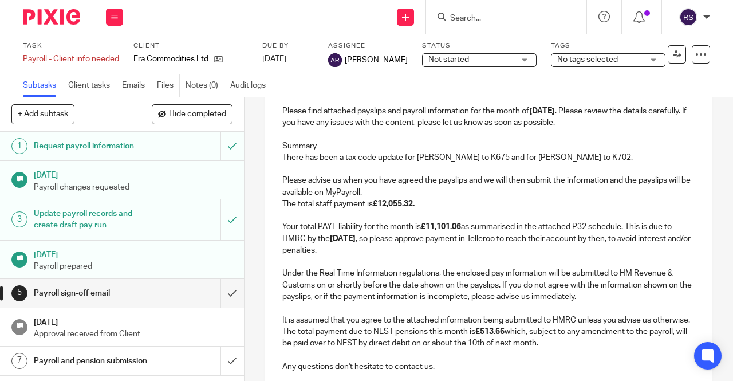
scroll to position [175, 0]
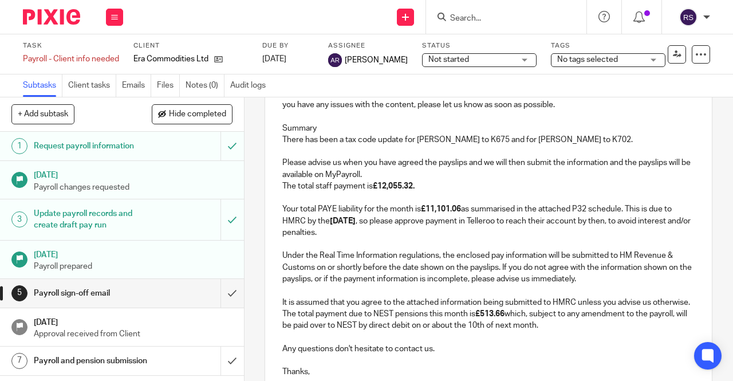
click at [355, 308] on p "It is assumed that you agree to the attached information being submitted to HMR…" at bounding box center [488, 302] width 412 height 11
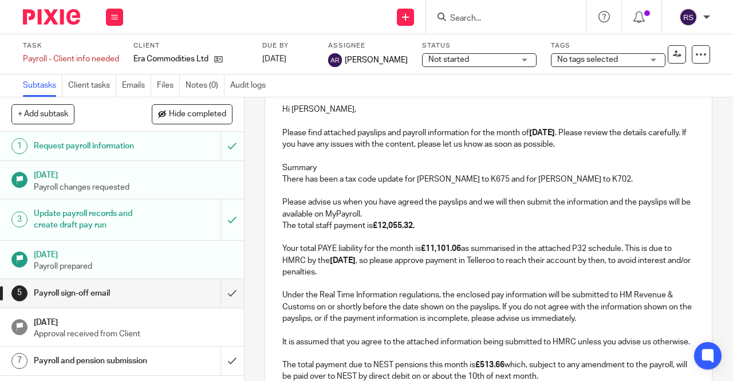
scroll to position [117, 0]
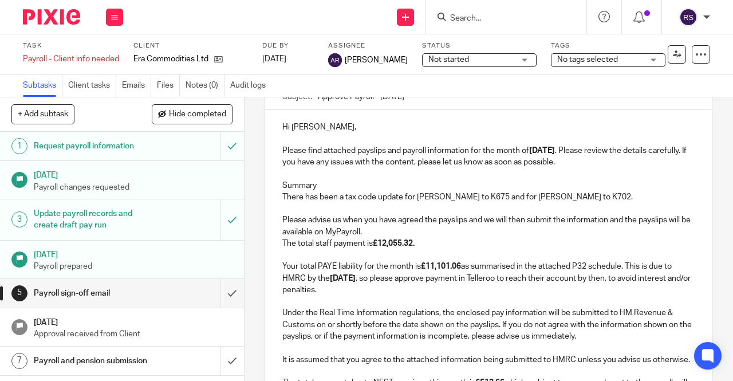
click at [436, 232] on p "Please advise us when you have agreed the payslips and we will then submit the …" at bounding box center [488, 225] width 412 height 23
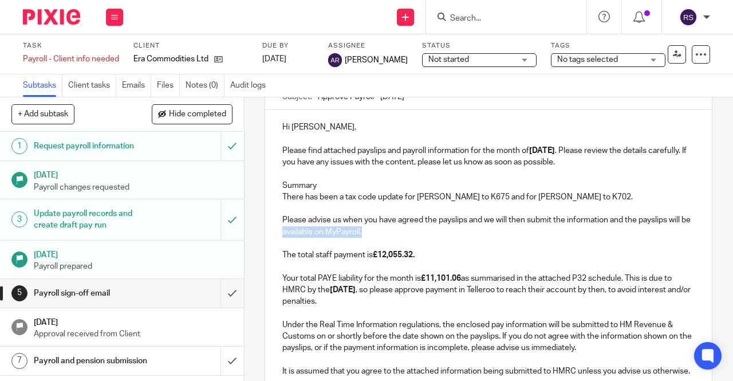
drag, startPoint x: 403, startPoint y: 234, endPoint x: 303, endPoint y: 235, distance: 99.6
click at [303, 235] on p "Please advise us when you have agreed the payslips and we will then submit the …" at bounding box center [488, 225] width 412 height 23
drag, startPoint x: 313, startPoint y: 186, endPoint x: 266, endPoint y: 189, distance: 47.0
click at [266, 189] on div "Hi Nico, Please find attached payslips and payroll information for the month of…" at bounding box center [488, 288] width 447 height 357
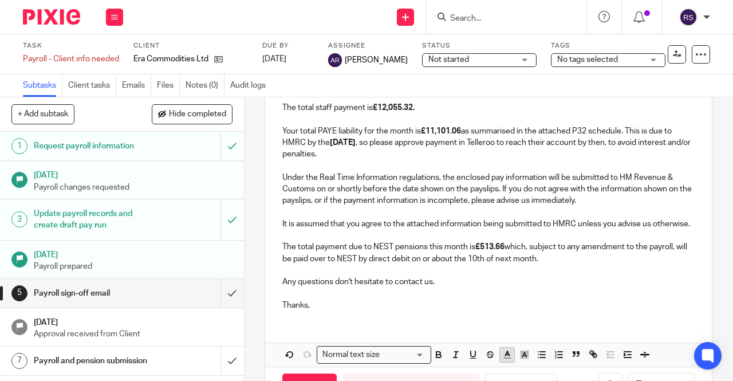
scroll to position [319, 0]
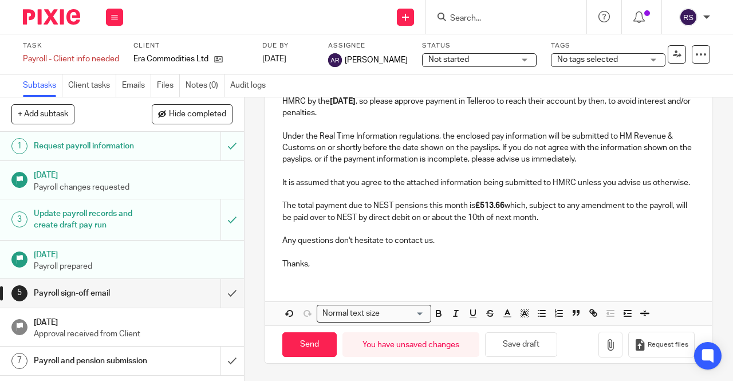
click at [471, 315] on icon "button" at bounding box center [473, 313] width 5 height 6
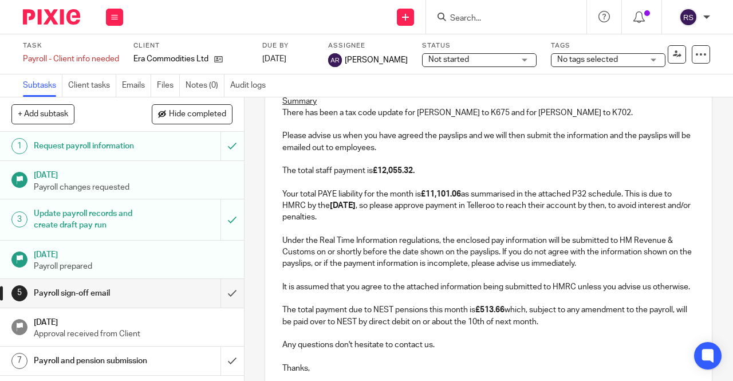
scroll to position [144, 0]
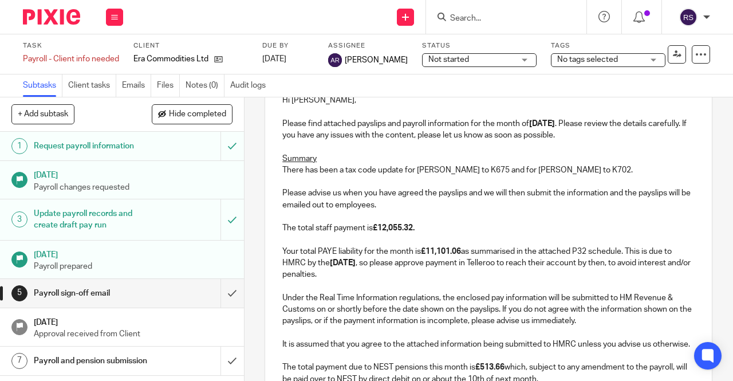
click at [354, 181] on p at bounding box center [488, 181] width 412 height 11
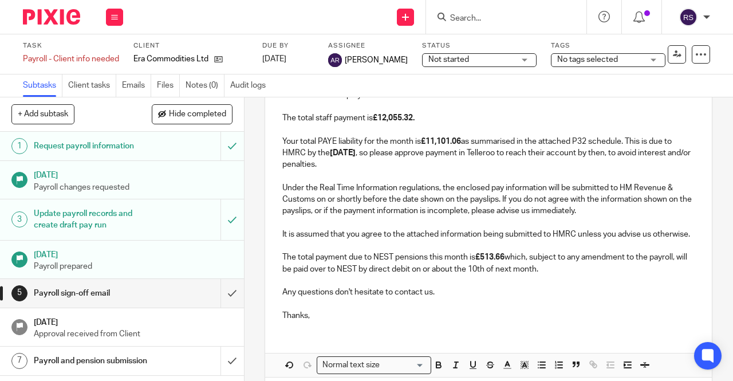
scroll to position [259, 0]
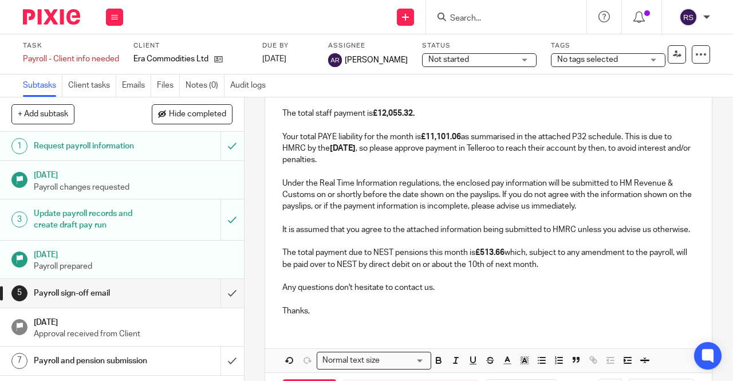
click at [473, 160] on div "Hi Nico, Please find attached payslips and payroll information for the month of…" at bounding box center [488, 147] width 447 height 357
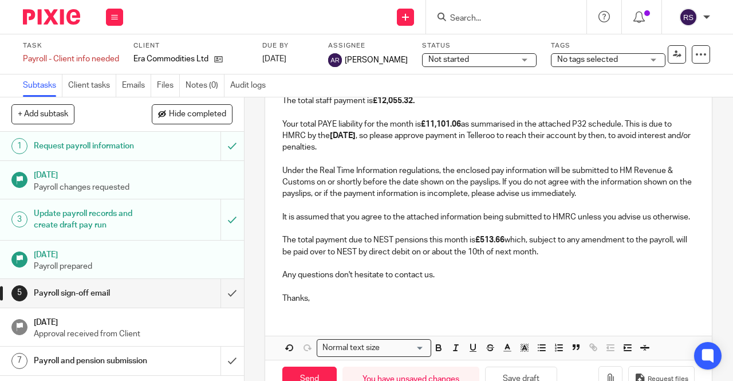
scroll to position [319, 0]
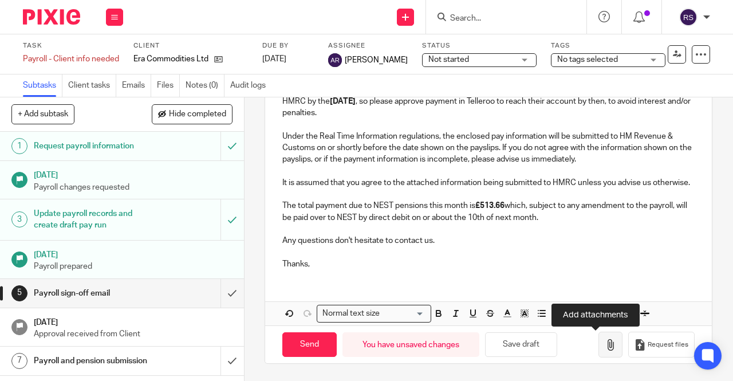
click at [601, 342] on button "button" at bounding box center [610, 344] width 24 height 26
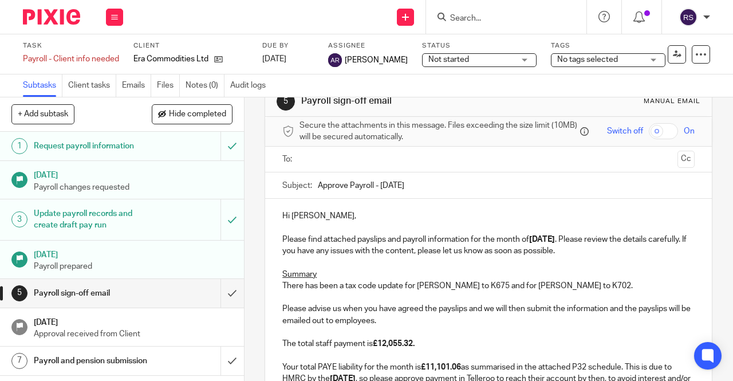
scroll to position [0, 0]
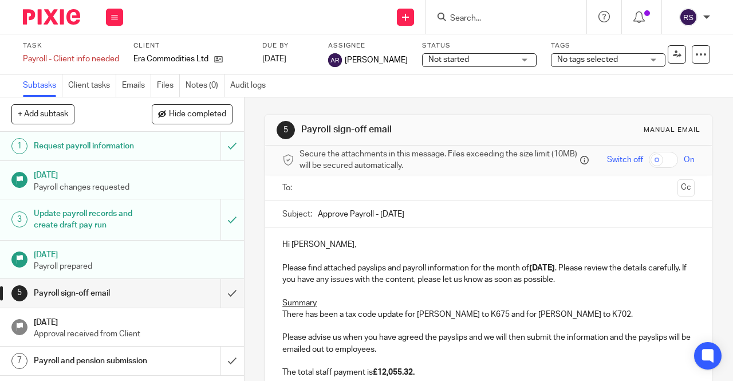
click at [669, 155] on input "checkbox" at bounding box center [663, 160] width 29 height 16
checkbox input "true"
click at [384, 193] on input "text" at bounding box center [487, 187] width 369 height 13
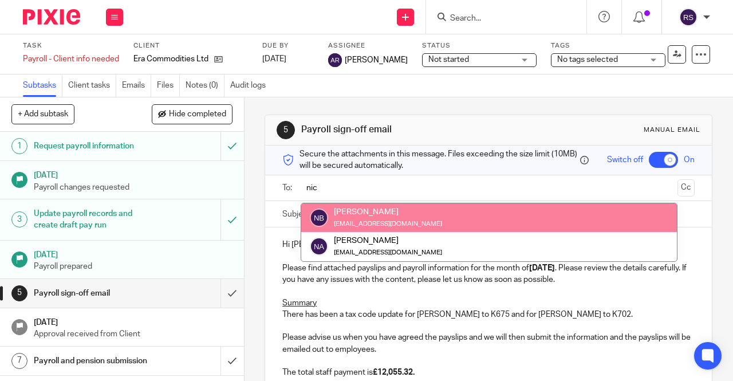
type input "nic"
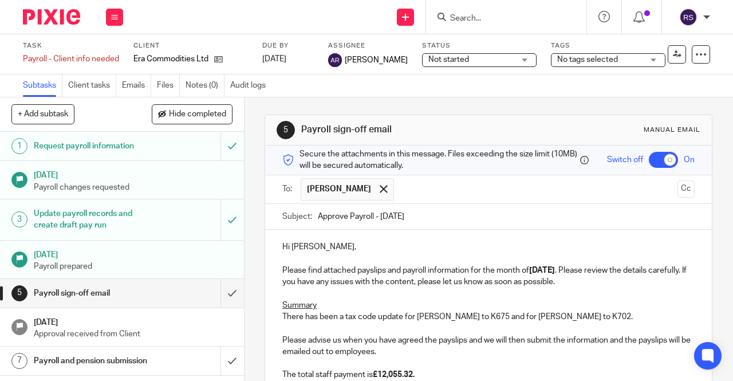
click at [677, 193] on button "Cc" at bounding box center [685, 188] width 17 height 17
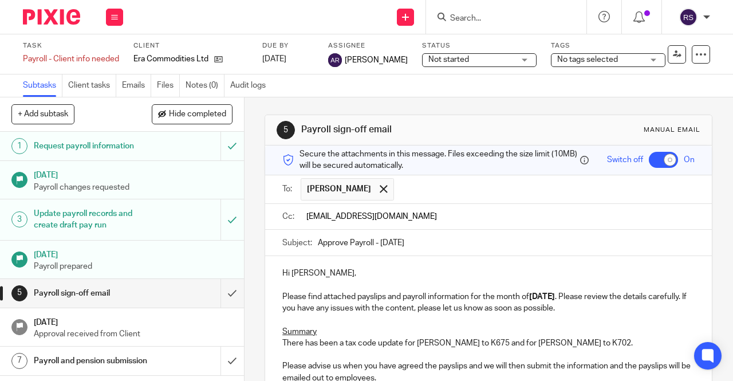
type input "teamabacai@abacai.co.uk"
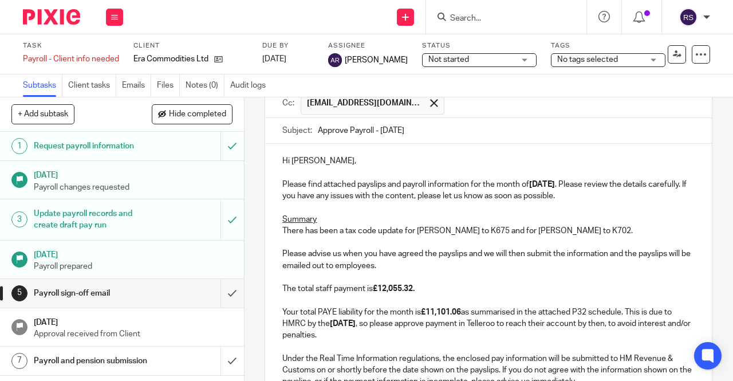
scroll to position [172, 0]
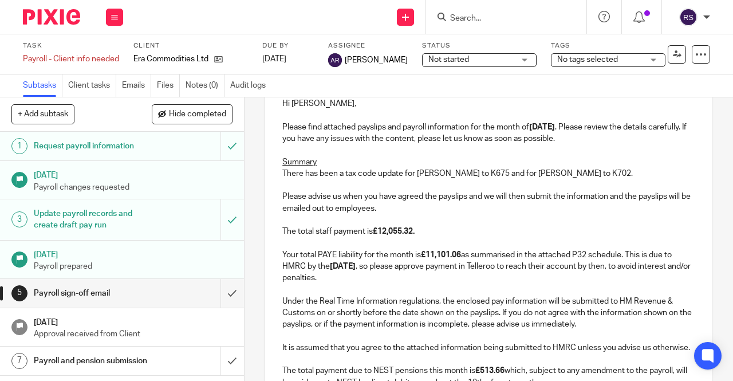
click at [631, 173] on p "There has been a tax code update for Sanjay Tanna to K675 and for Philip Cuthbe…" at bounding box center [488, 173] width 412 height 11
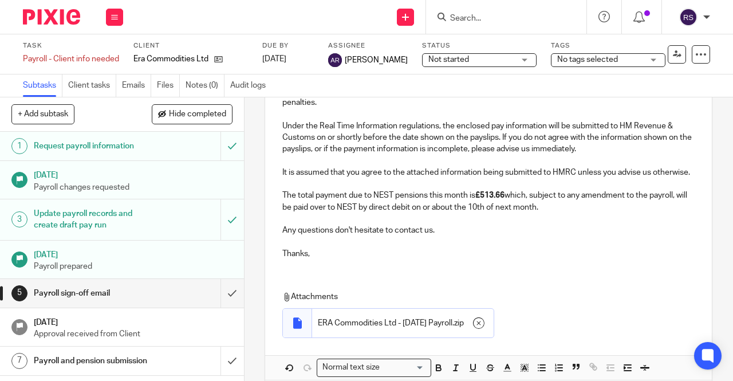
scroll to position [413, 0]
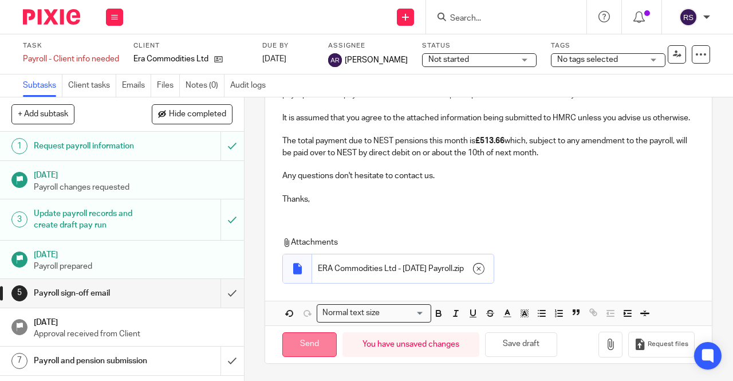
click at [308, 344] on input "Send" at bounding box center [309, 344] width 54 height 25
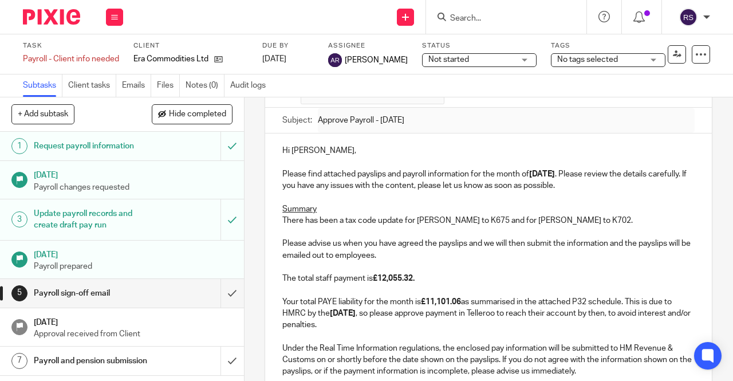
scroll to position [70, 0]
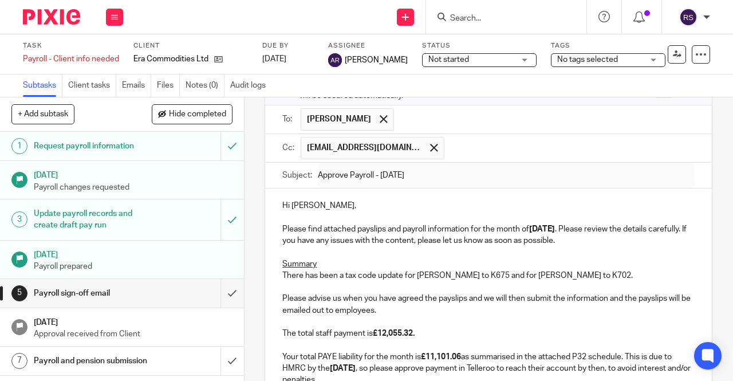
checkbox input "false"
type input "Sent"
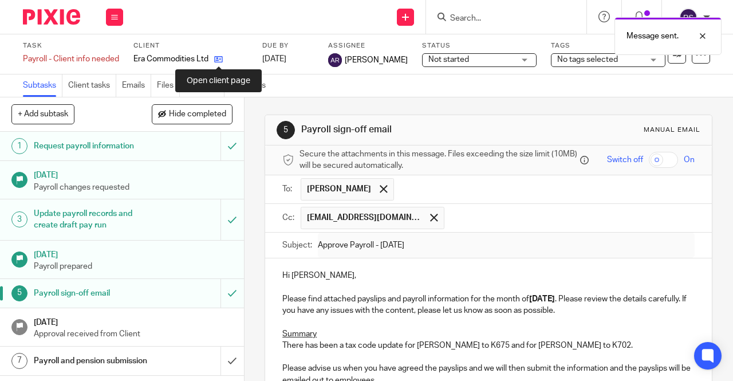
click at [220, 59] on icon at bounding box center [218, 59] width 9 height 9
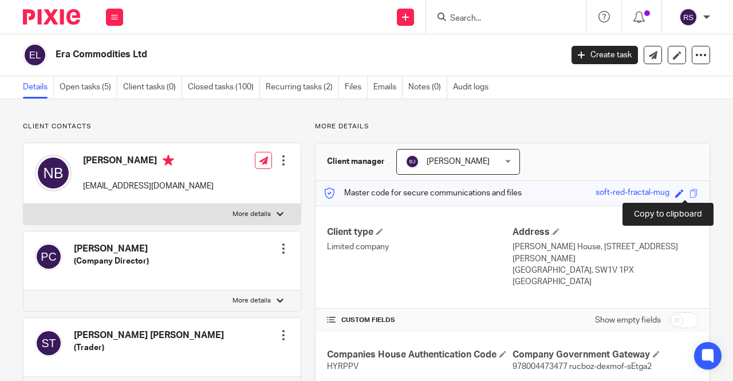
click at [689, 192] on span at bounding box center [693, 193] width 9 height 9
click at [118, 16] on button at bounding box center [114, 17] width 17 height 17
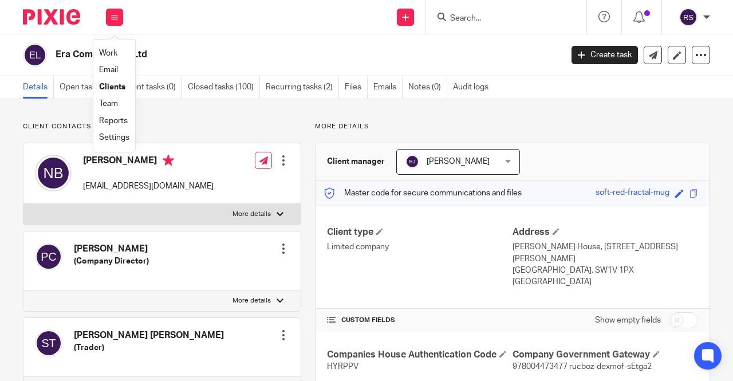
click at [113, 83] on link "Clients" at bounding box center [112, 87] width 26 height 8
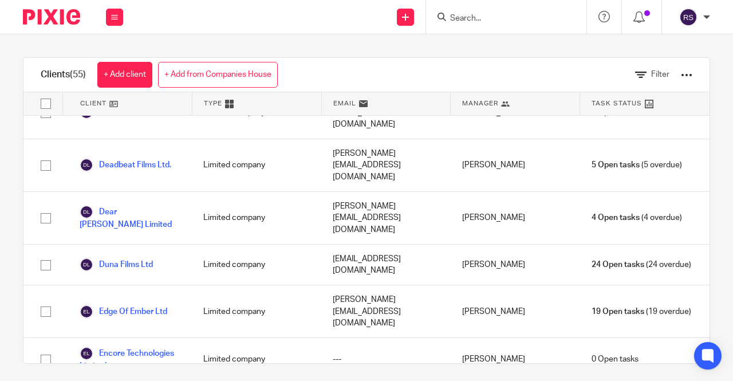
scroll to position [401, 0]
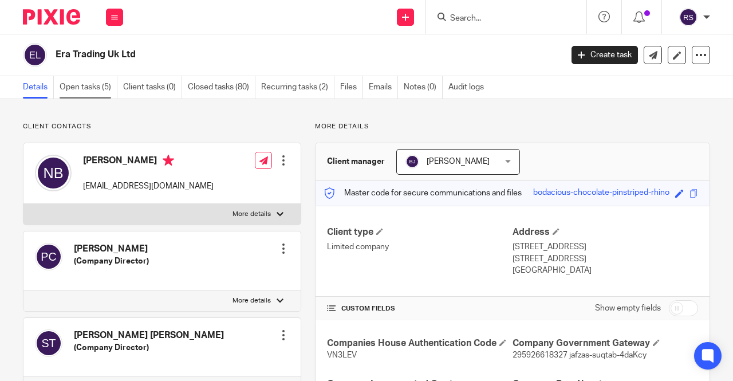
click at [93, 90] on link "Open tasks (5)" at bounding box center [89, 87] width 58 height 22
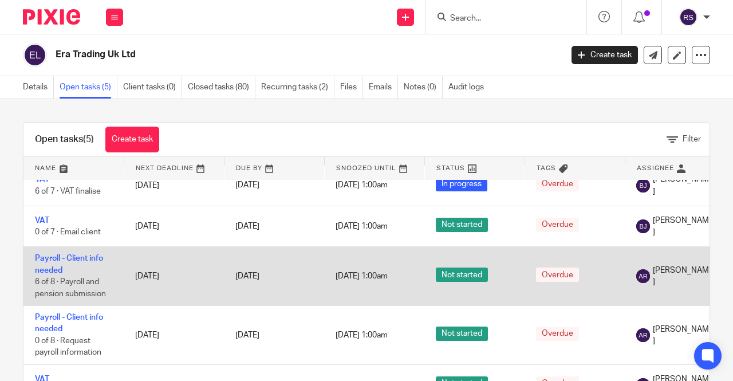
scroll to position [23, 0]
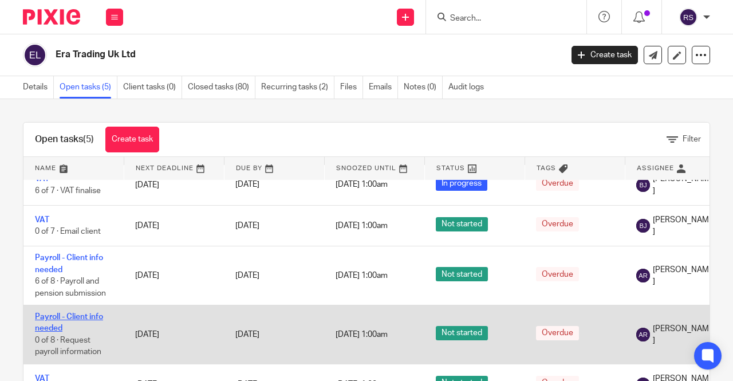
click at [79, 313] on link "Payroll - Client info needed" at bounding box center [69, 322] width 68 height 19
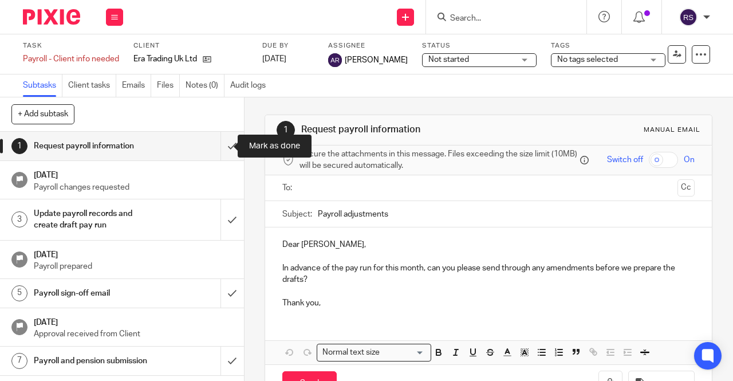
drag, startPoint x: 226, startPoint y: 142, endPoint x: 222, endPoint y: 185, distance: 43.1
click at [226, 142] on input "submit" at bounding box center [122, 146] width 244 height 29
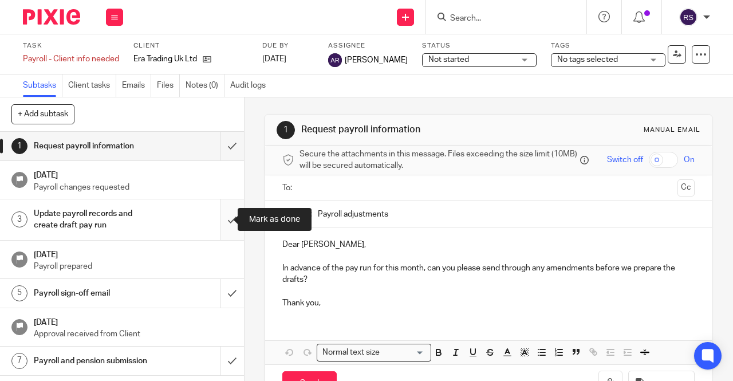
click at [221, 219] on input "submit" at bounding box center [122, 219] width 244 height 41
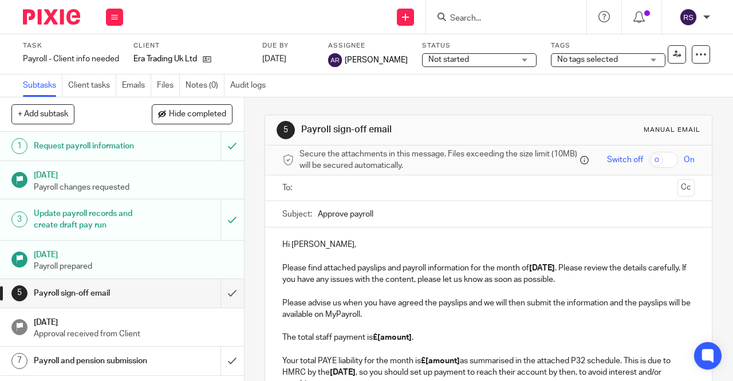
click at [351, 216] on input "Approve payroll" at bounding box center [506, 214] width 377 height 26
click at [377, 214] on input "Approve Payroll" at bounding box center [506, 214] width 377 height 26
click at [313, 217] on div "Subject: Approve Payroll - [DATE]" at bounding box center [488, 214] width 412 height 26
click at [318, 216] on input "Approve Payroll - [DATE]" at bounding box center [506, 214] width 377 height 26
click at [372, 218] on input "Approve Payroll - [DATE]" at bounding box center [506, 214] width 377 height 26
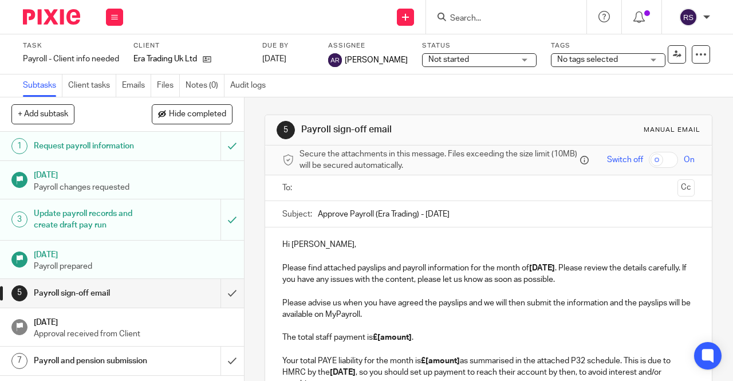
type input "Approve Payroll (Era Trading) - August 2025"
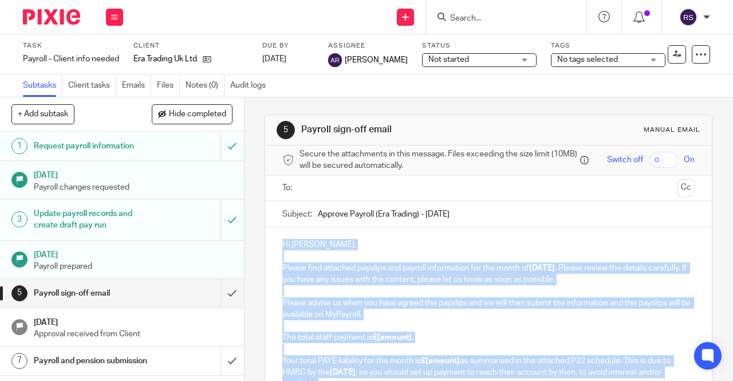
drag, startPoint x: 327, startPoint y: 312, endPoint x: 274, endPoint y: 133, distance: 186.8
click at [274, 133] on div "5 Payroll sign-off email Manual email Secure the attachments in this message. F…" at bounding box center [488, 368] width 448 height 508
paste div
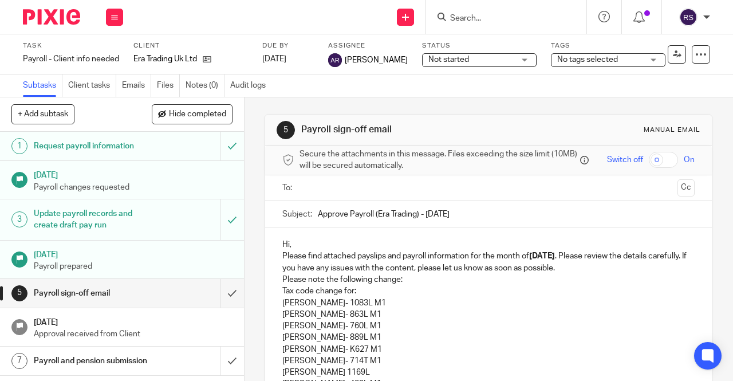
click at [293, 248] on p "Hi," at bounding box center [488, 244] width 412 height 11
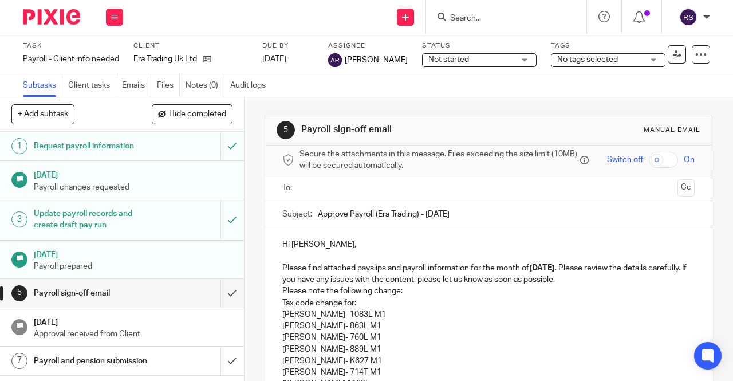
click at [609, 284] on p "Please find attached payslips and payroll information for the month of August 2…" at bounding box center [488, 273] width 412 height 23
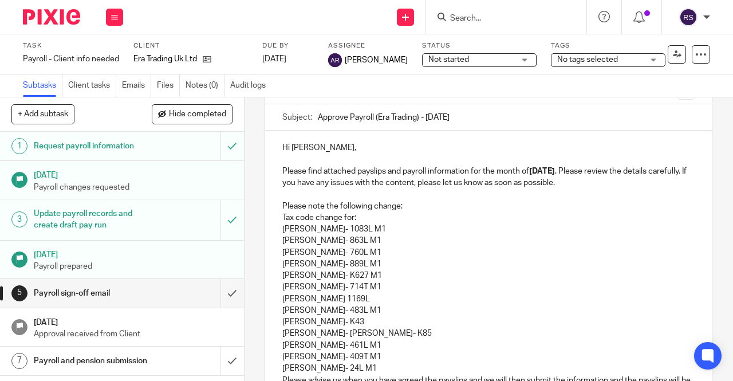
scroll to position [114, 0]
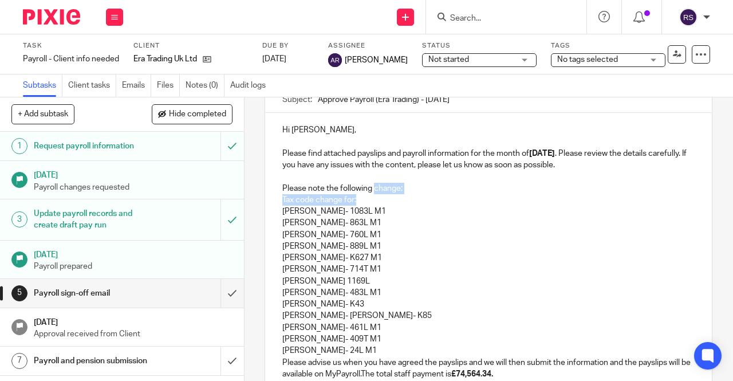
drag, startPoint x: 347, startPoint y: 201, endPoint x: 372, endPoint y: 190, distance: 27.7
click at [372, 190] on div "Hi Nico, Please find attached payslips and payroll information for the month of…" at bounding box center [488, 337] width 447 height 449
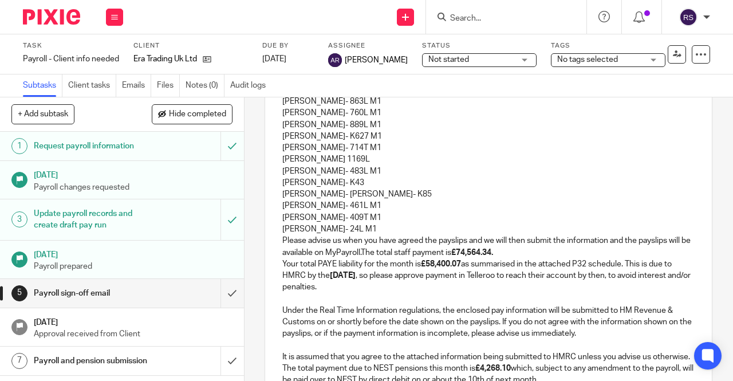
scroll to position [229, 0]
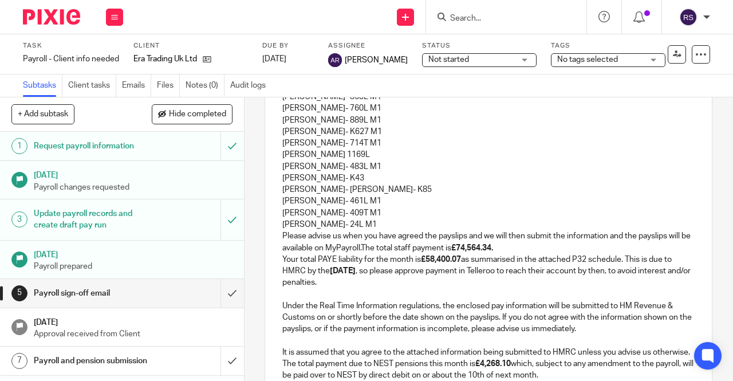
click at [380, 228] on p "Charles Clarke- 24L M1" at bounding box center [488, 224] width 412 height 11
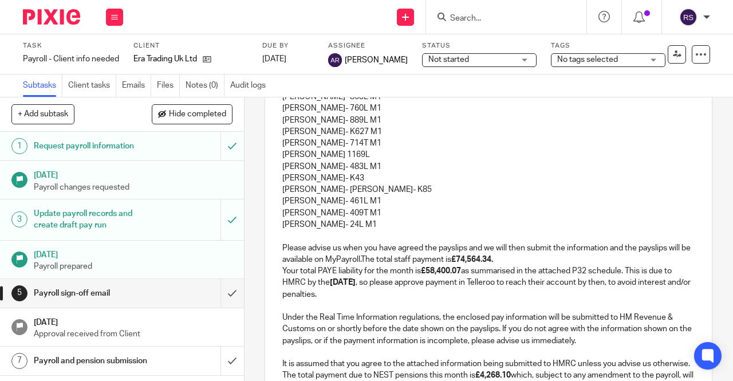
click at [385, 260] on p "Please advise us when you have agreed the payslips and we will then submit the …" at bounding box center [488, 253] width 412 height 23
click at [384, 261] on p "Please advise us when you have agreed the payslips and we will then submit the …" at bounding box center [488, 253] width 412 height 23
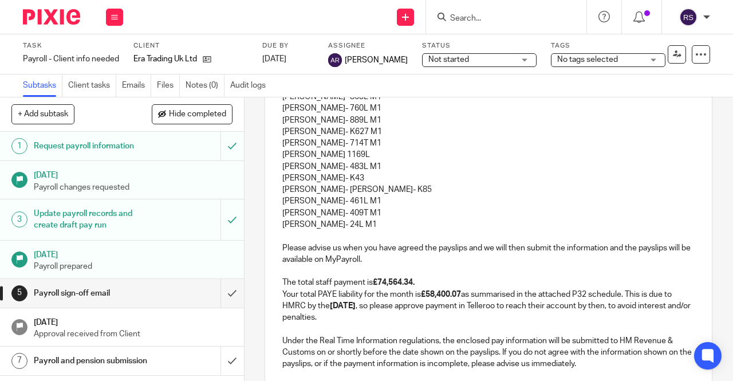
click at [425, 287] on p "The total staff payment is £74,564.34." at bounding box center [488, 281] width 412 height 11
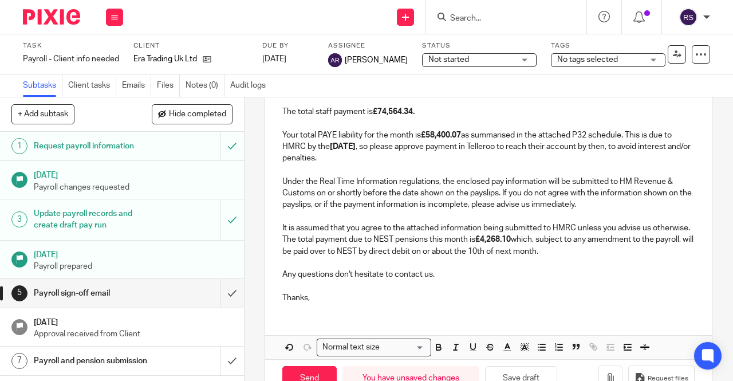
scroll to position [401, 0]
click at [329, 232] on p "It is assumed that you agree to the attached information being submitted to HMR…" at bounding box center [488, 226] width 412 height 11
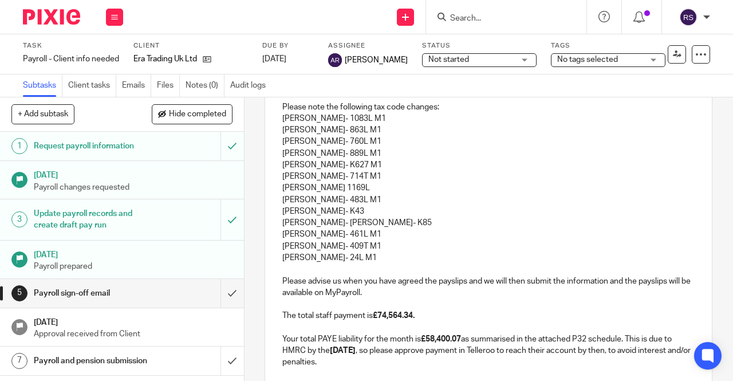
scroll to position [172, 0]
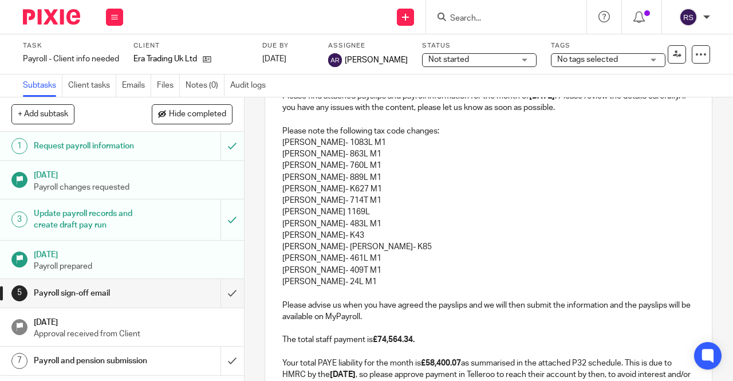
drag, startPoint x: 368, startPoint y: 273, endPoint x: 277, endPoint y: 144, distance: 157.9
click at [277, 144] on div "Hi Nico, Please find attached payslips and payroll information for the month of…" at bounding box center [488, 304] width 447 height 496
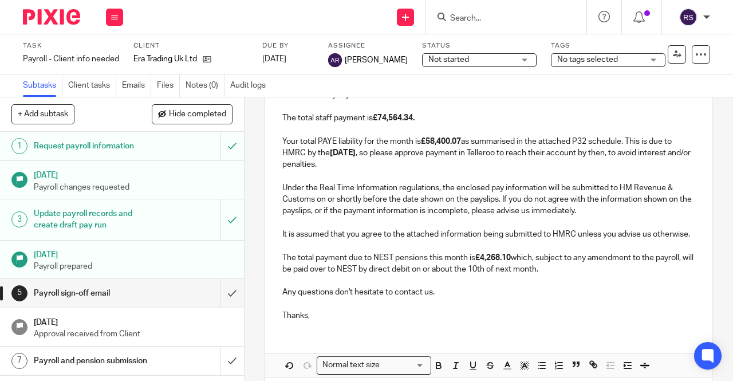
scroll to position [401, 0]
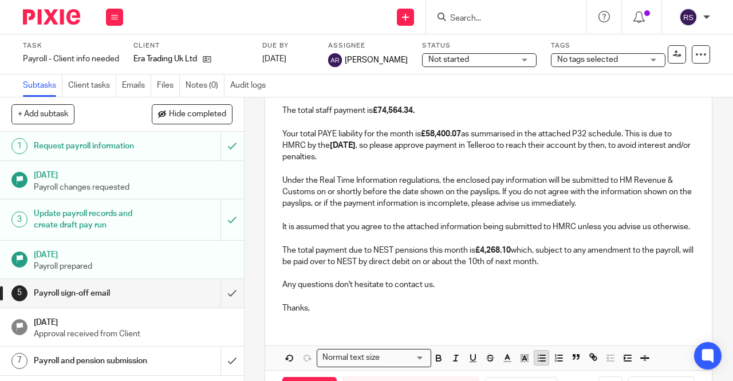
click at [543, 365] on button "button" at bounding box center [541, 357] width 14 height 14
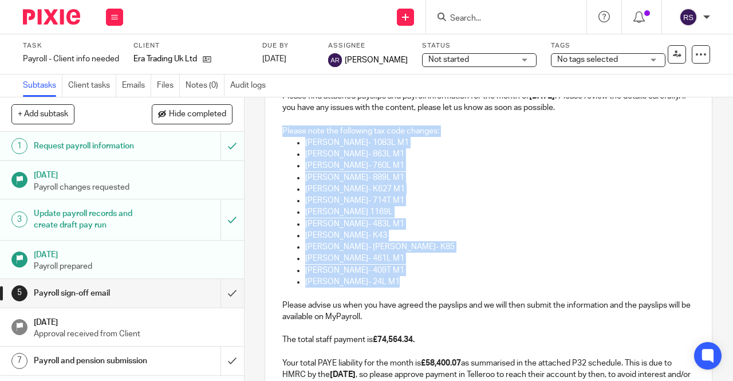
scroll to position [156, 0]
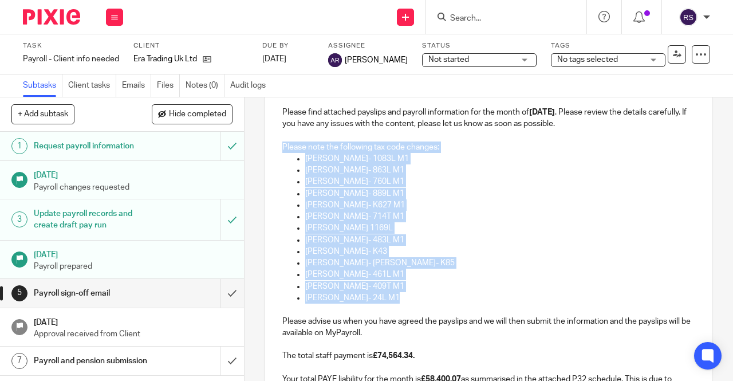
click at [520, 267] on p "Robert Churchill- Coleman- K85" at bounding box center [499, 262] width 389 height 11
click at [488, 226] on p "Louis Davidson 1169L" at bounding box center [499, 227] width 389 height 11
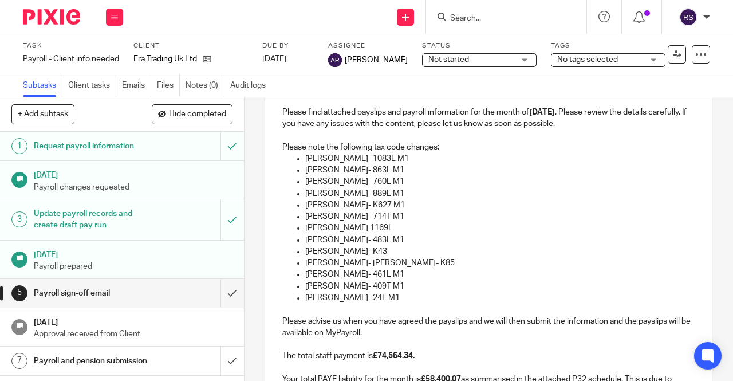
click at [443, 147] on p "Please note the following tax code changes:" at bounding box center [488, 146] width 412 height 11
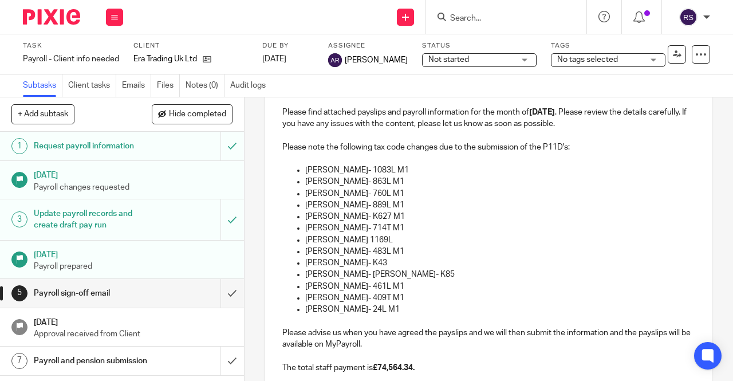
click at [540, 240] on p "Louis Davidson 1169L" at bounding box center [499, 239] width 389 height 11
click at [351, 171] on p "Benjamin Levi- 1083L M1" at bounding box center [499, 169] width 389 height 11
click at [346, 185] on p "Vito Guarino- 863L M1" at bounding box center [499, 181] width 389 height 11
click at [363, 197] on p "Henrik Dortmans- 760L M1" at bounding box center [499, 193] width 389 height 11
click at [361, 207] on p "Patrick Horrocks- 889L M1" at bounding box center [499, 204] width 389 height 11
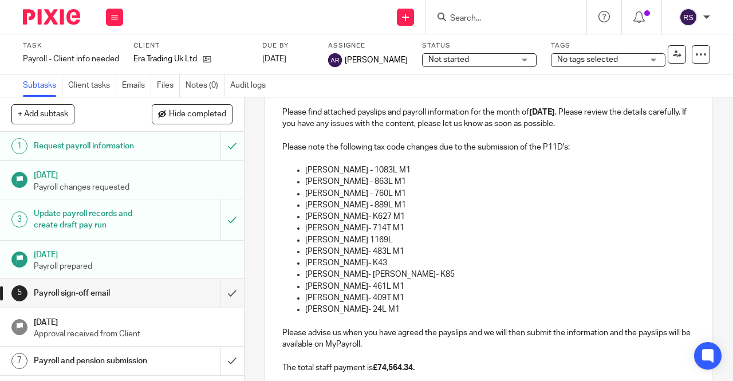
click at [344, 219] on p "Tamin Sherif- K627 M1" at bounding box center [499, 216] width 389 height 11
click at [362, 231] on p "Cameron Nelson- 714T M1" at bounding box center [499, 227] width 389 height 11
click at [357, 243] on p "Louis Davidson 1169L" at bounding box center [499, 239] width 389 height 11
click at [356, 255] on p "Jack Stephens- 483L M1" at bounding box center [499, 251] width 389 height 11
click at [358, 265] on p "Nicholas Allnutt- K43" at bounding box center [499, 262] width 389 height 11
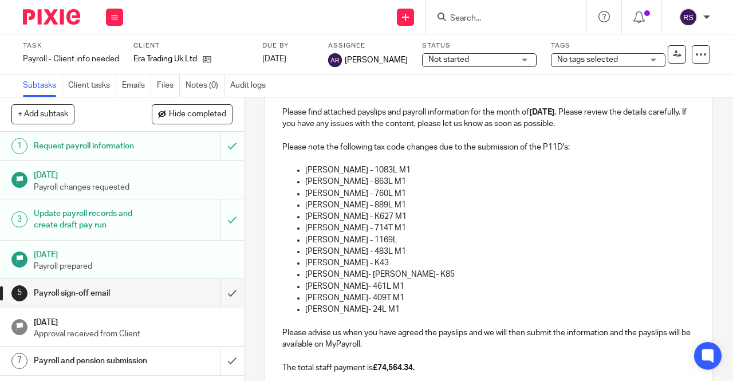
click at [361, 279] on p "Robert Churchill- Coleman- K85" at bounding box center [499, 273] width 389 height 11
click at [352, 289] on p "Martyn Young- 461L M1" at bounding box center [499, 285] width 389 height 11
click at [347, 301] on p "Sonal Patani- 409T M1" at bounding box center [499, 297] width 389 height 11
click at [355, 313] on p "Charles Clarke- 24L M1" at bounding box center [499, 308] width 389 height 11
click at [487, 303] on p "Sonal Patani - 409T M1" at bounding box center [499, 297] width 389 height 11
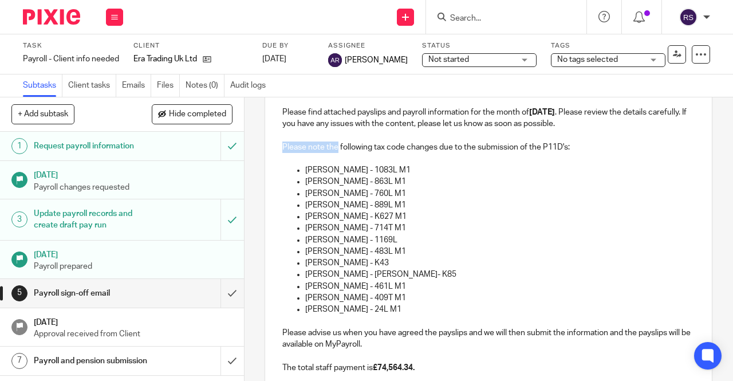
drag, startPoint x: 334, startPoint y: 150, endPoint x: 278, endPoint y: 152, distance: 56.7
click at [278, 152] on div "Hi Nico, Please find attached payslips and payroll information for the month of…" at bounding box center [488, 325] width 447 height 507
click at [327, 147] on p "The following tax code changes due to the submission of the P11D's:" at bounding box center [488, 146] width 412 height 11
click at [550, 187] on p "Vito Guarino - 863L M1" at bounding box center [499, 181] width 389 height 11
click at [553, 219] on p "Tamin Sherif - K627 M1" at bounding box center [499, 216] width 389 height 11
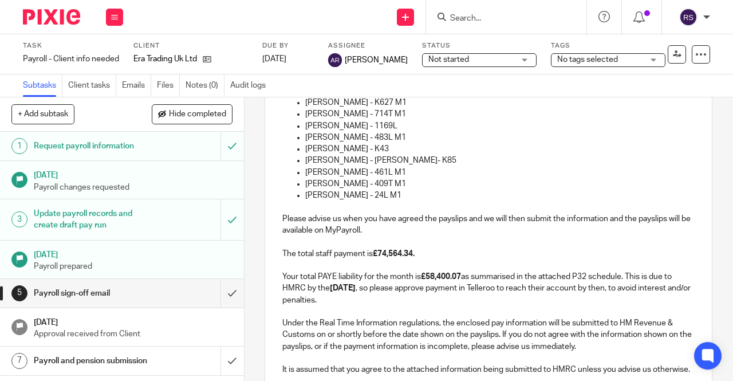
scroll to position [270, 0]
click at [526, 247] on p at bounding box center [488, 240] width 412 height 11
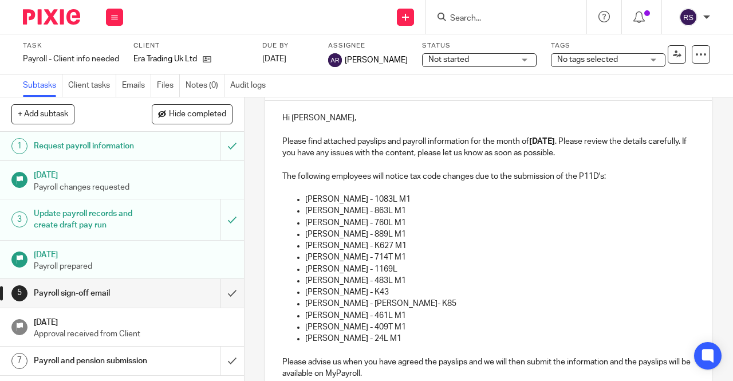
scroll to position [0, 0]
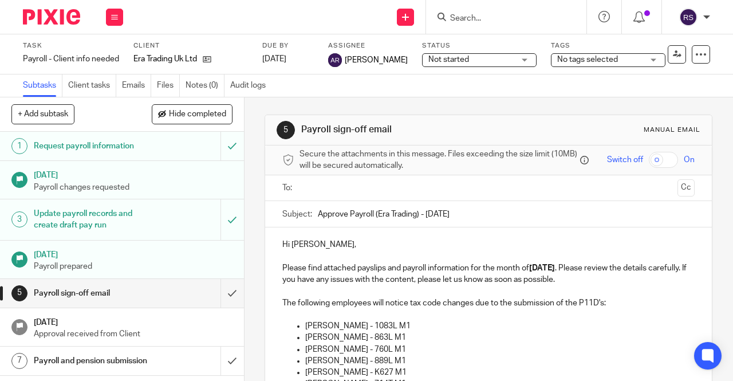
click at [400, 195] on input "text" at bounding box center [487, 187] width 369 height 13
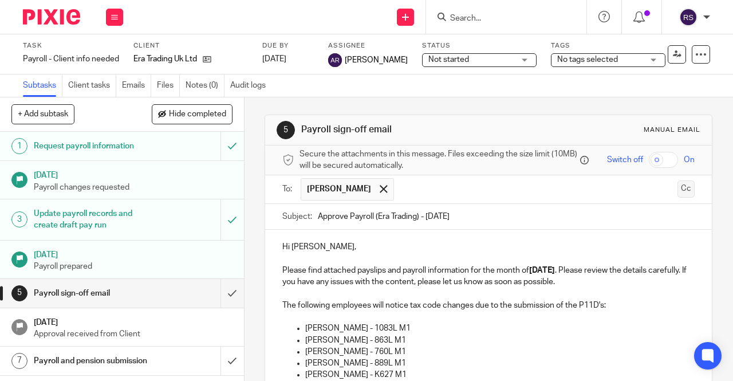
click at [677, 188] on button "Cc" at bounding box center [685, 188] width 17 height 17
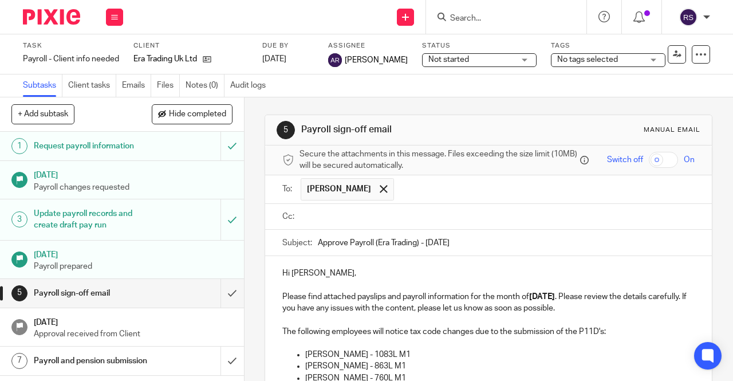
click at [670, 154] on input "checkbox" at bounding box center [663, 160] width 29 height 16
checkbox input "true"
click at [398, 218] on input "text" at bounding box center [496, 216] width 386 height 13
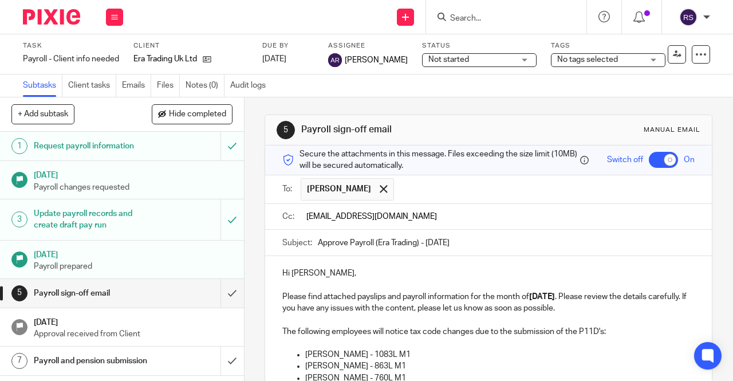
type input "teamabacai@abacai.co.uk"
click at [384, 274] on p "Hi Nico," at bounding box center [488, 272] width 412 height 11
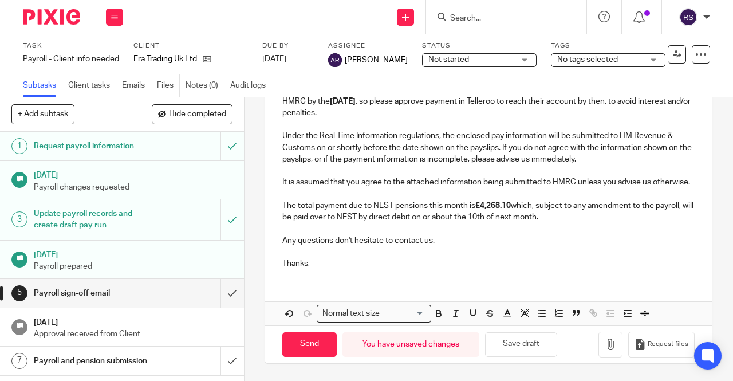
scroll to position [500, 0]
click at [604, 343] on icon "button" at bounding box center [609, 343] width 11 height 11
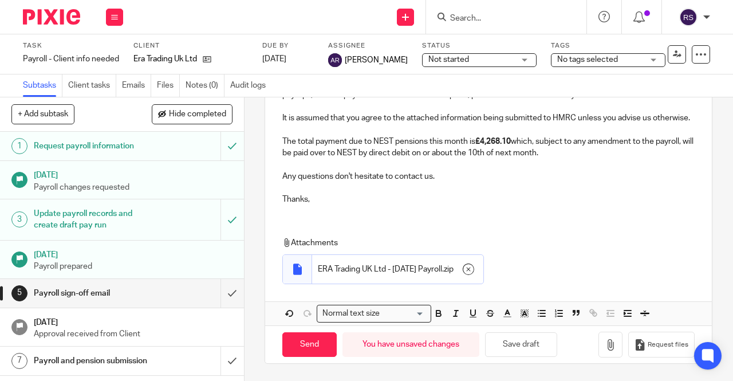
scroll to position [564, 0]
click at [304, 352] on input "Send" at bounding box center [309, 344] width 54 height 25
checkbox input "false"
type input "Sent"
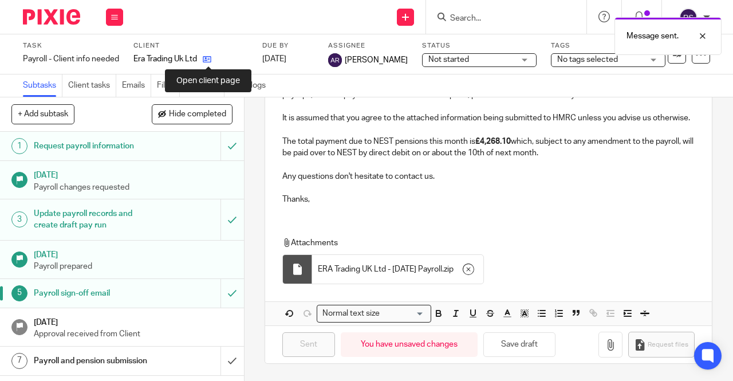
click at [210, 56] on icon at bounding box center [207, 59] width 9 height 9
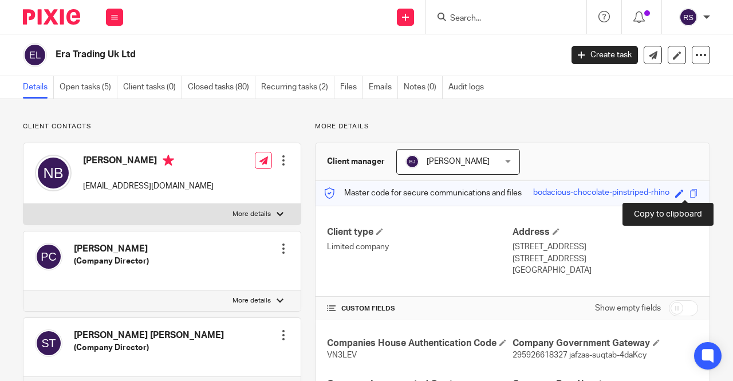
click at [689, 191] on span at bounding box center [693, 193] width 9 height 9
